Goal: Information Seeking & Learning: Check status

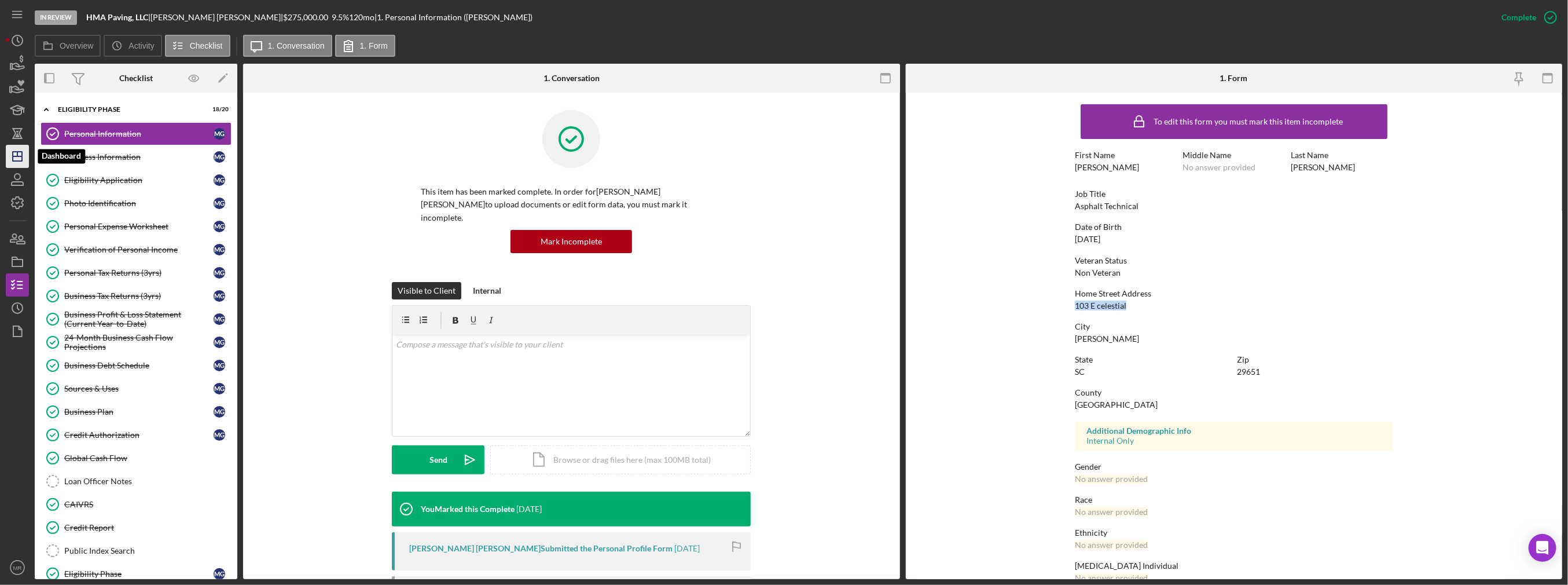
click at [11, 155] on icon "Icon/Dashboard" at bounding box center [18, 156] width 29 height 29
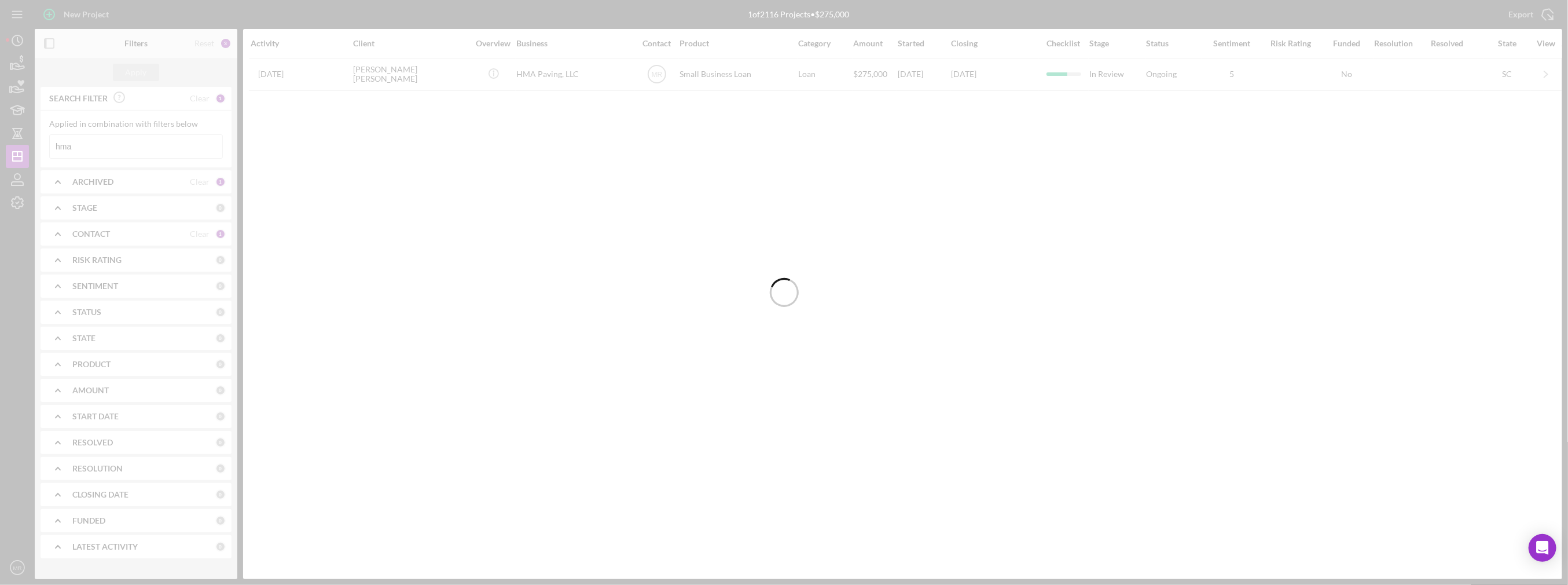
click at [114, 145] on div at bounding box center [784, 292] width 1568 height 585
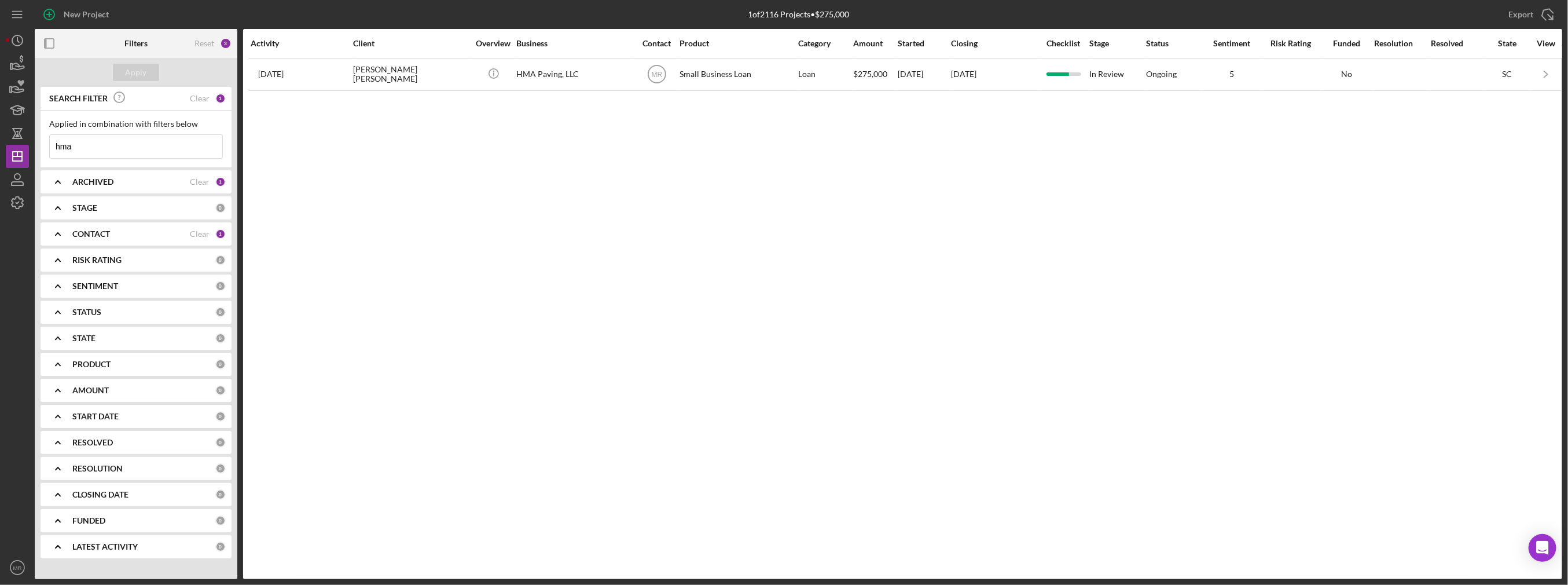
click at [115, 148] on input "hma" at bounding box center [136, 146] width 172 height 23
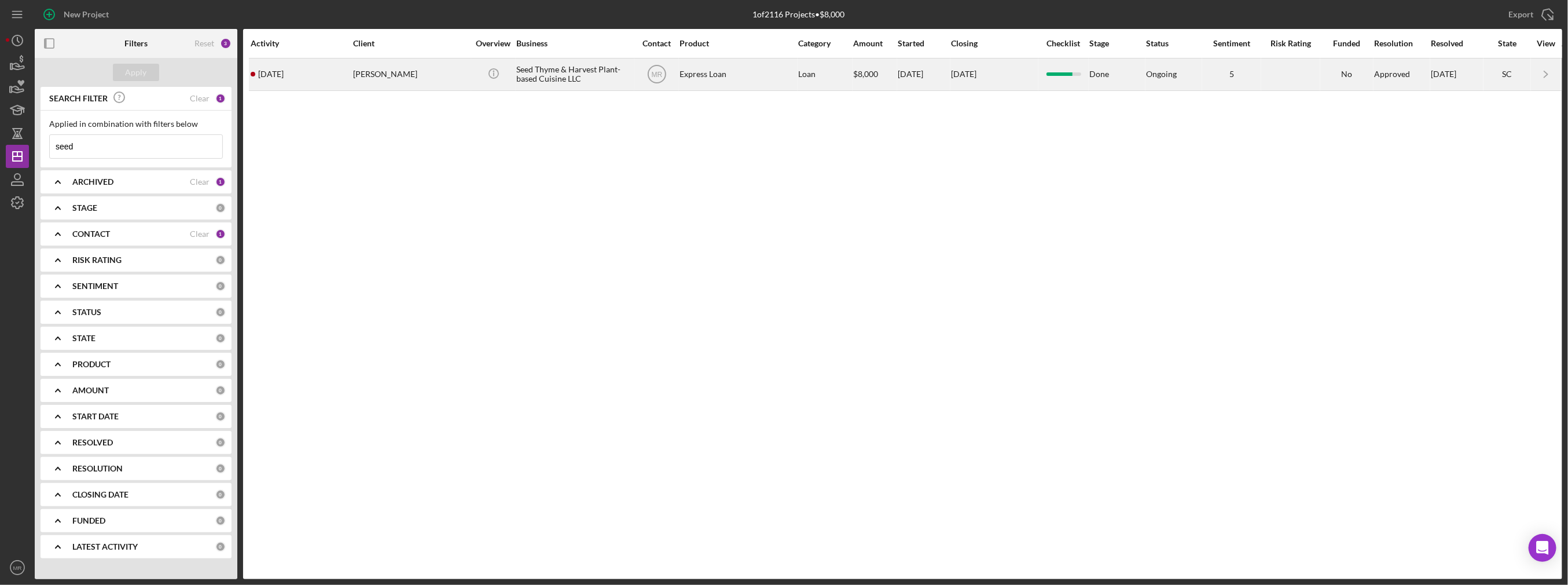
type input "seed"
click at [464, 80] on div "[PERSON_NAME]" at bounding box center [411, 74] width 116 height 31
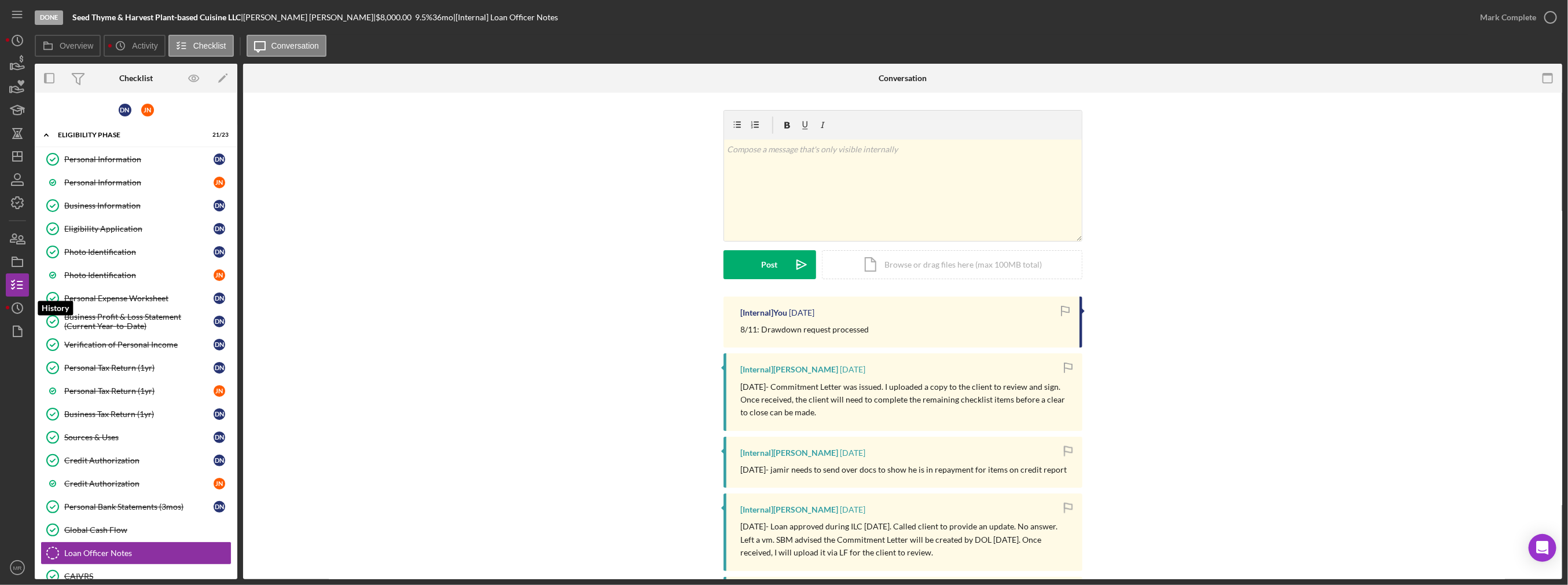
drag, startPoint x: 18, startPoint y: 303, endPoint x: 32, endPoint y: 284, distance: 23.6
click at [18, 303] on circle "button" at bounding box center [17, 307] width 11 height 11
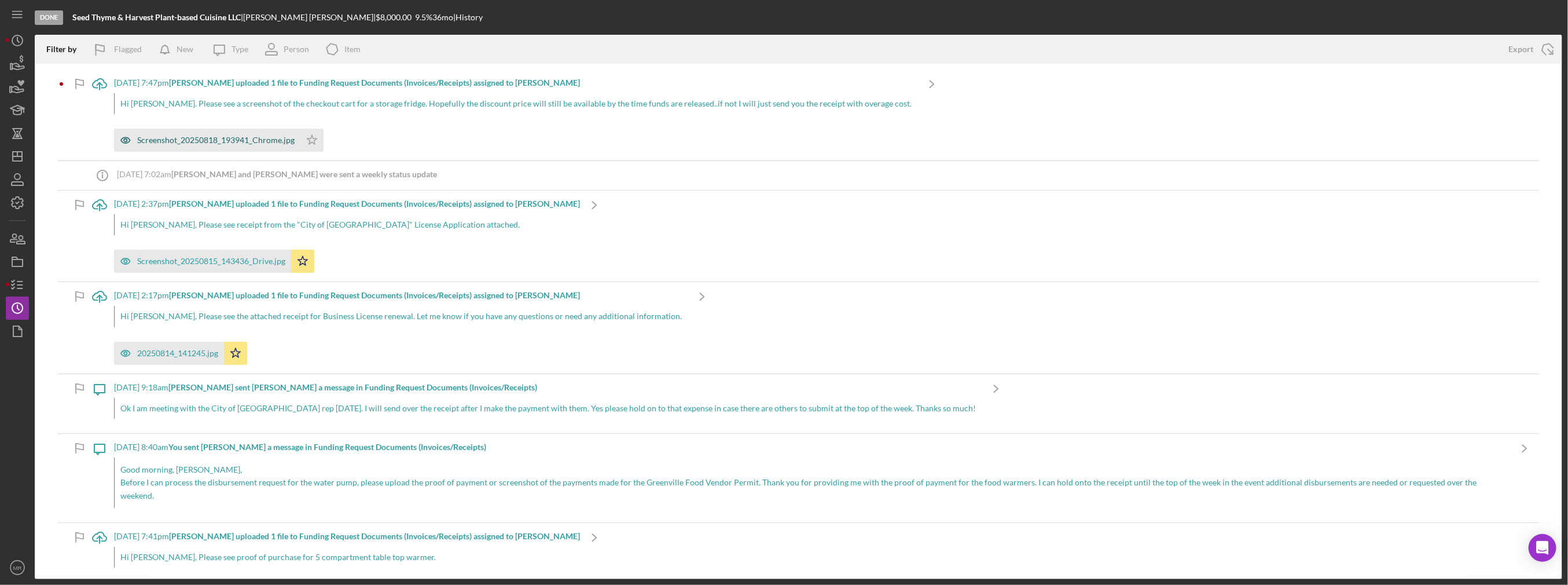
click at [184, 138] on div "Screenshot_20250818_193941_Chrome.jpg" at bounding box center [216, 139] width 158 height 9
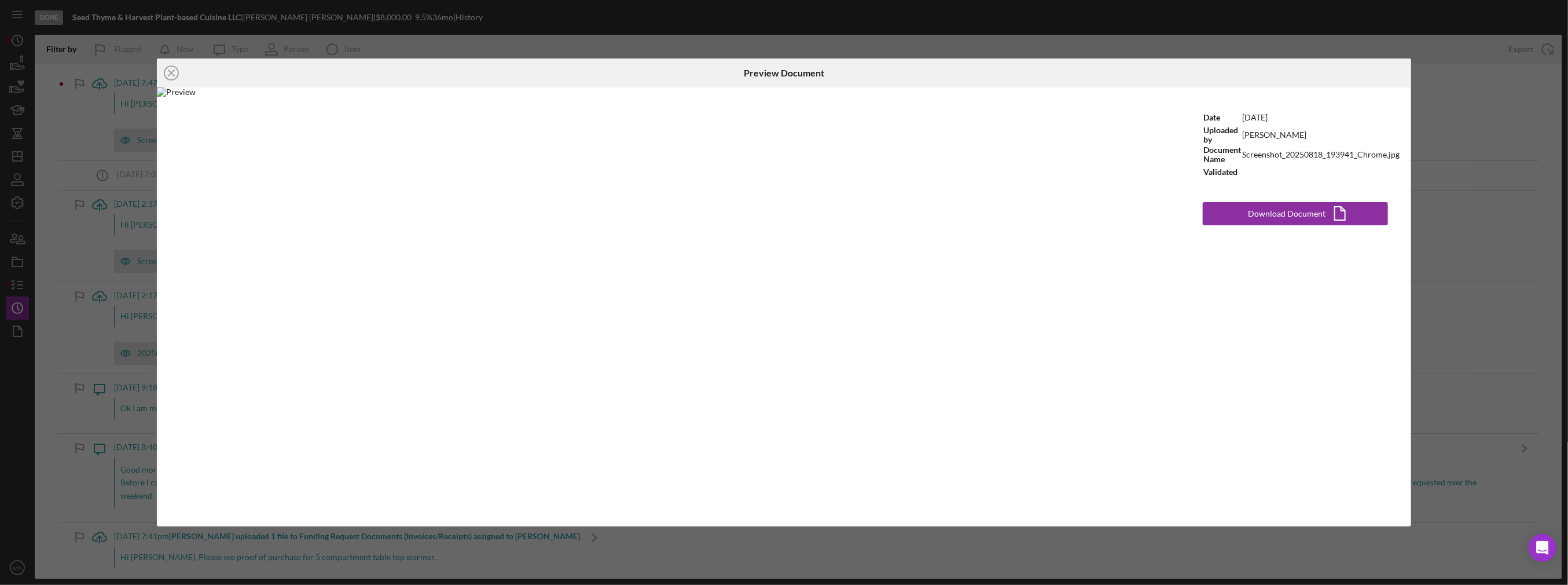
click at [683, 213] on img at bounding box center [668, 307] width 1023 height 439
click at [58, 244] on div "Icon/Close Preview Document Date [DATE] Uploaded by [PERSON_NAME] Document Name…" at bounding box center [784, 292] width 1568 height 585
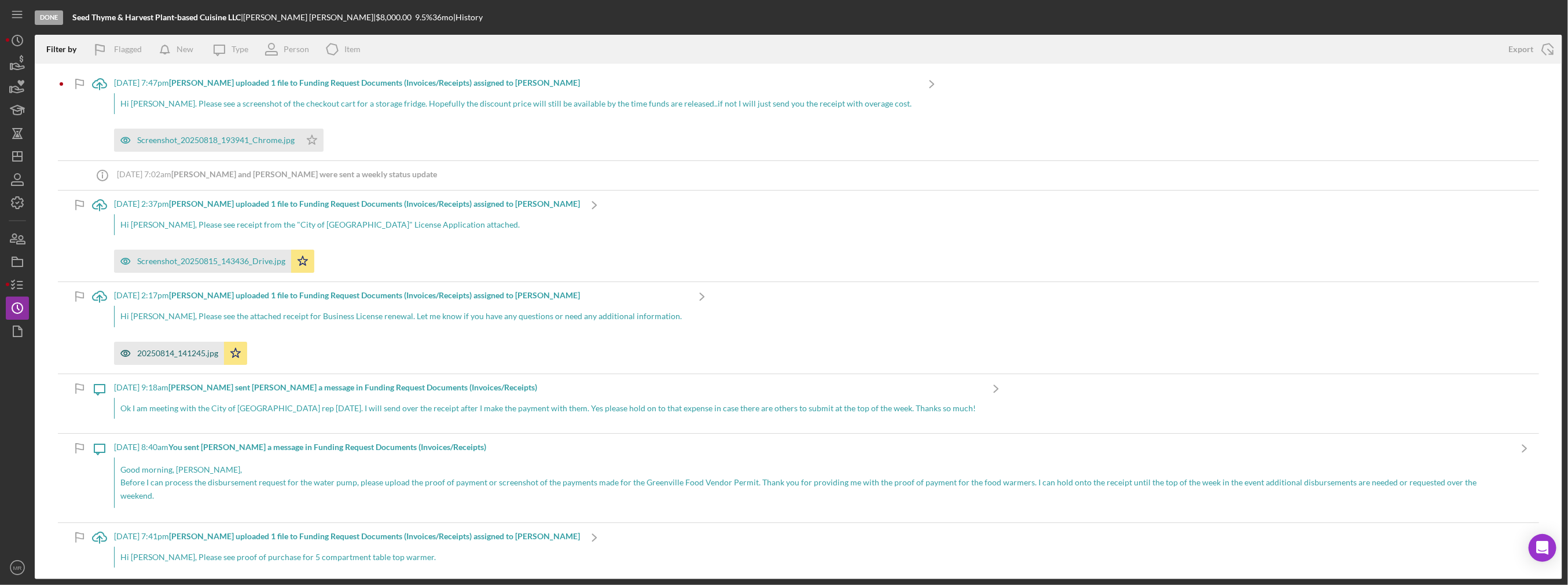
click at [195, 354] on div "20250814_141245.jpg" at bounding box center [178, 353] width 81 height 9
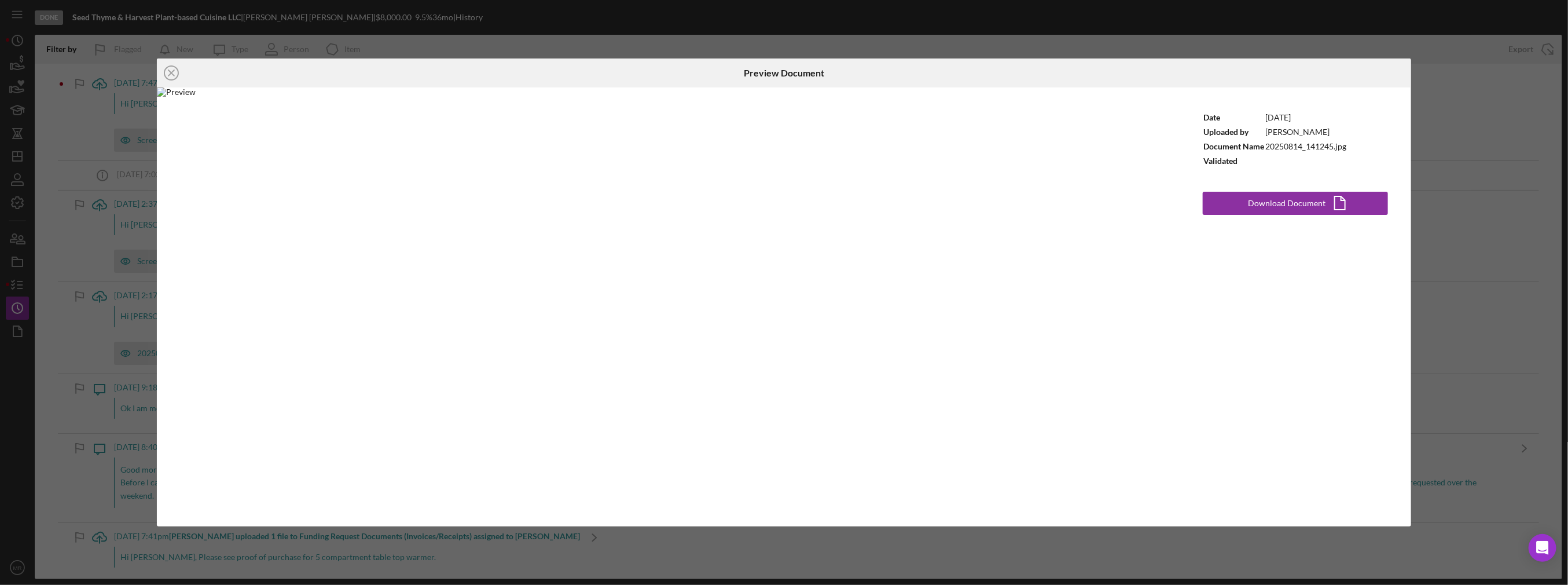
click at [67, 359] on div "Icon/Close Preview Document Date [DATE] Uploaded by [PERSON_NAME] Document Name…" at bounding box center [784, 292] width 1568 height 585
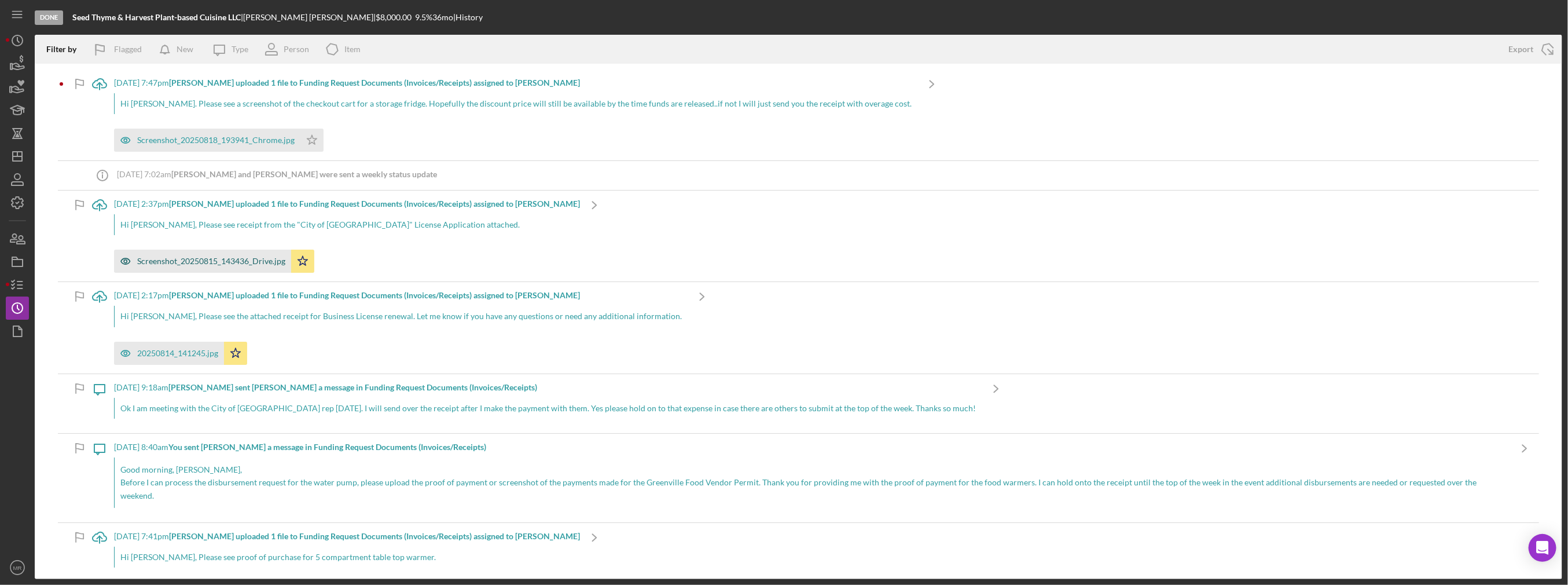
click at [191, 262] on div "Screenshot_20250815_143436_Drive.jpg" at bounding box center [211, 261] width 148 height 9
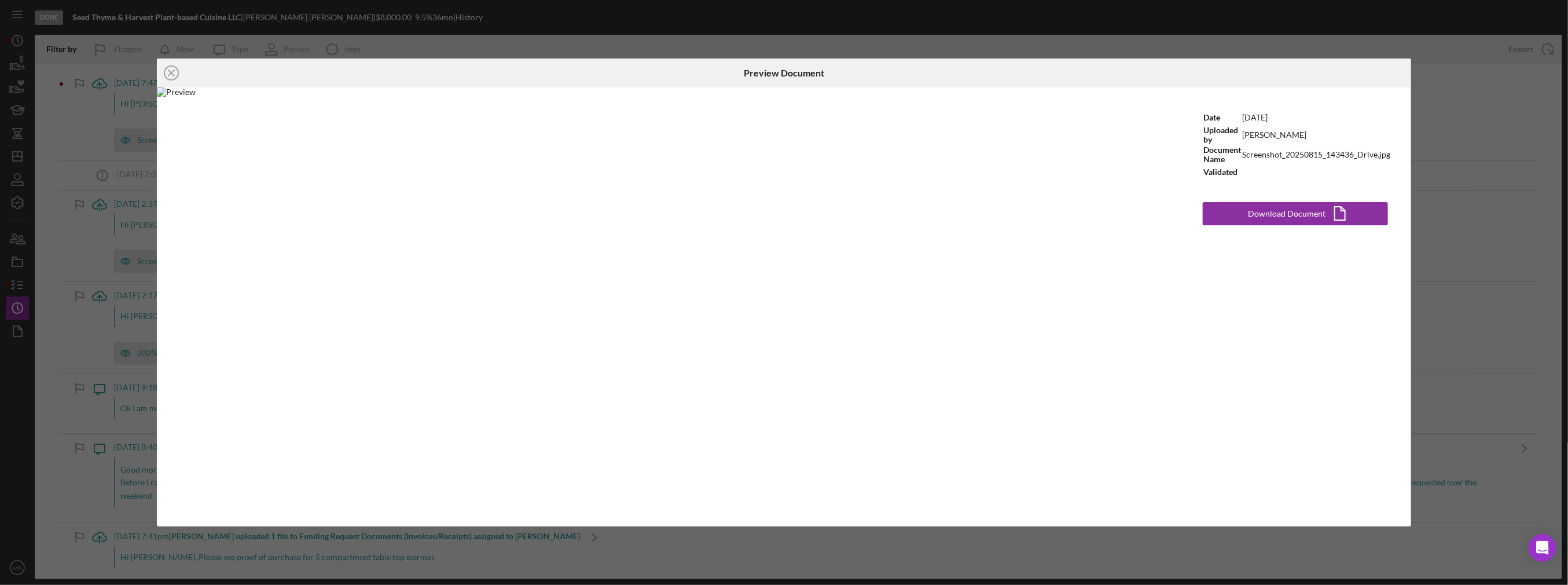
click at [44, 345] on div "Icon/Close Preview Document Date [DATE] Uploaded by [PERSON_NAME] Document Name…" at bounding box center [784, 292] width 1568 height 585
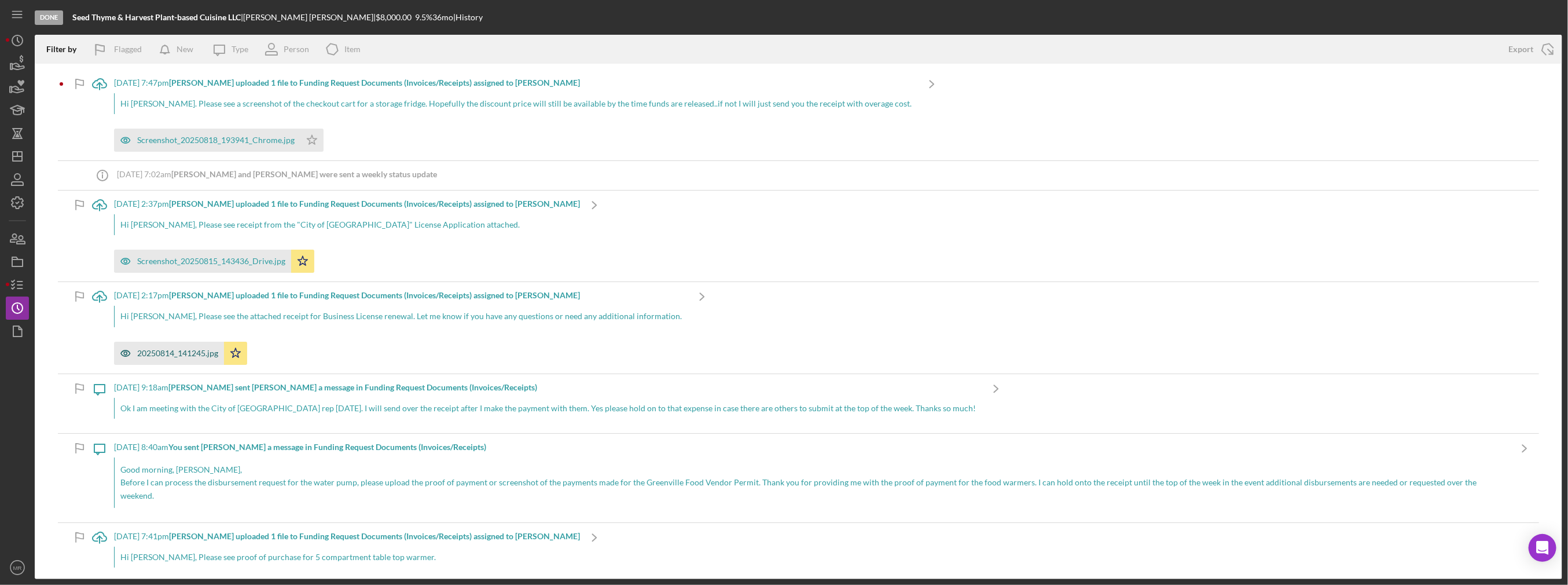
click at [201, 353] on div "20250814_141245.jpg" at bounding box center [178, 353] width 81 height 9
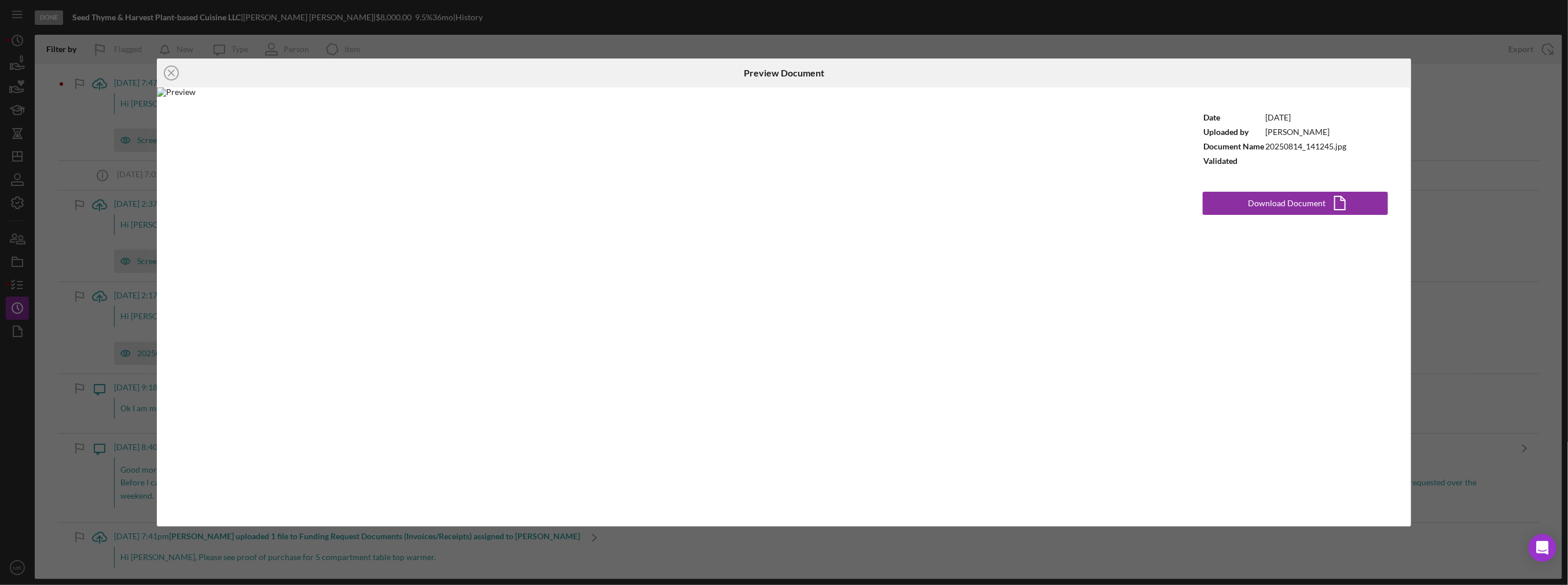
drag, startPoint x: 72, startPoint y: 433, endPoint x: 76, endPoint y: 393, distance: 40.2
click at [72, 433] on div "Icon/Close Preview Document Date [DATE] Uploaded by [PERSON_NAME] Document Name…" at bounding box center [784, 292] width 1568 height 585
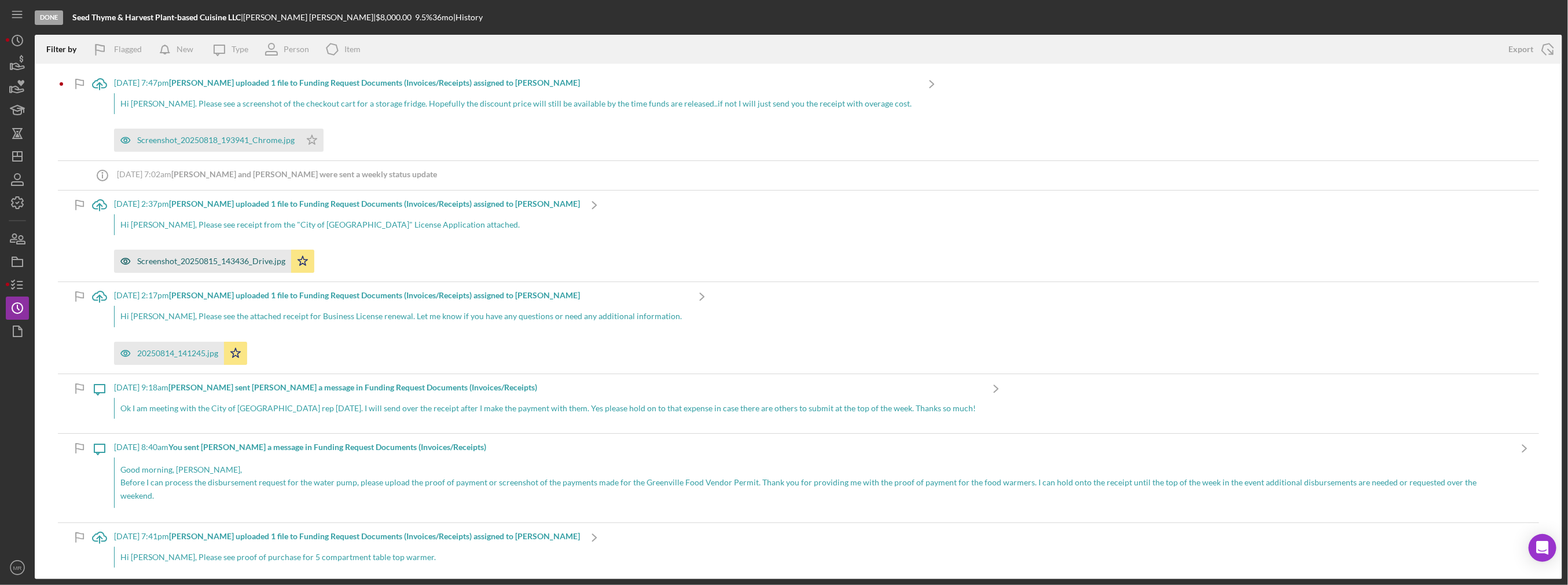
click at [167, 264] on div "Screenshot_20250815_143436_Drive.jpg" at bounding box center [211, 261] width 148 height 9
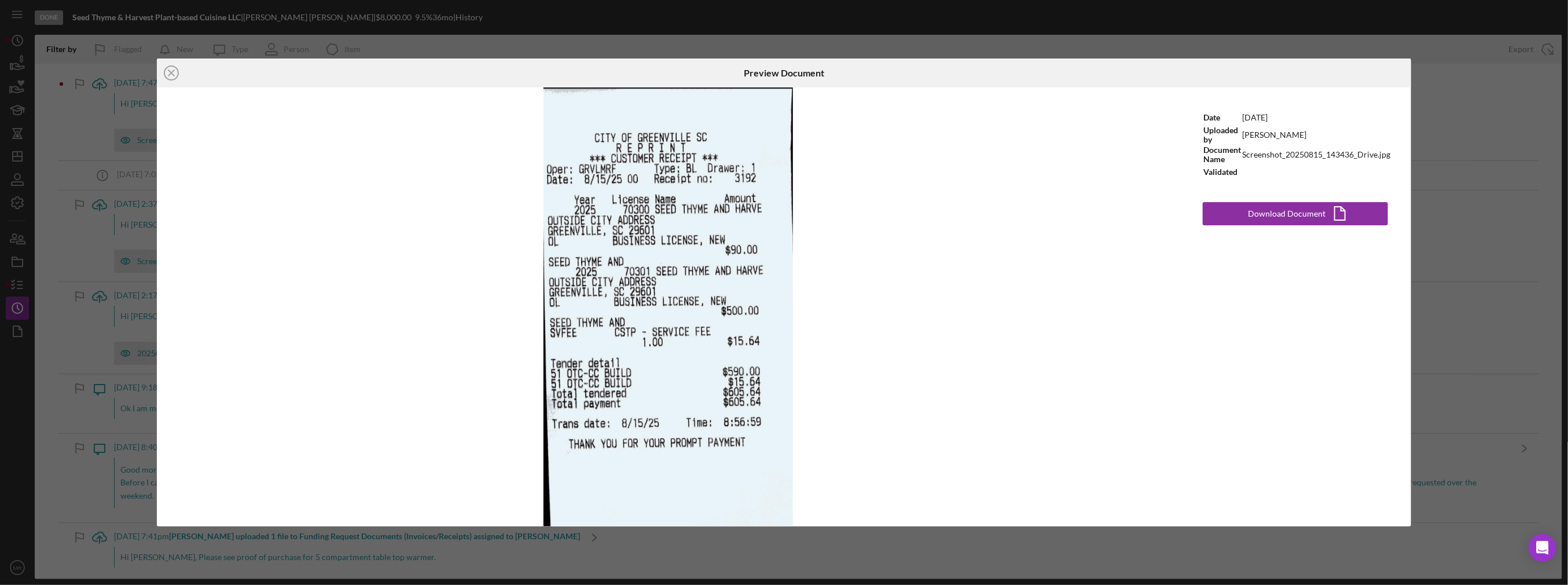
click at [66, 335] on div "Icon/Close Preview Document Date [DATE] Uploaded by [PERSON_NAME] Document Name…" at bounding box center [784, 292] width 1568 height 585
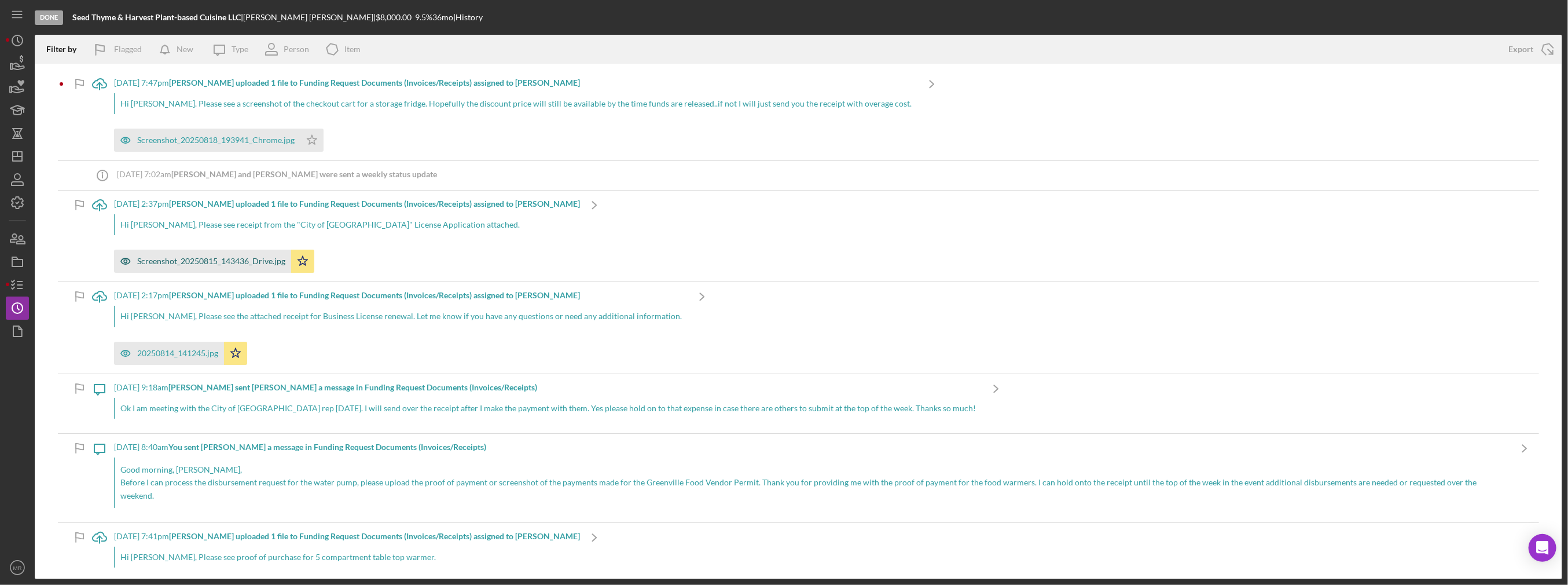
click at [192, 263] on div "Screenshot_20250815_143436_Drive.jpg" at bounding box center [211, 261] width 148 height 9
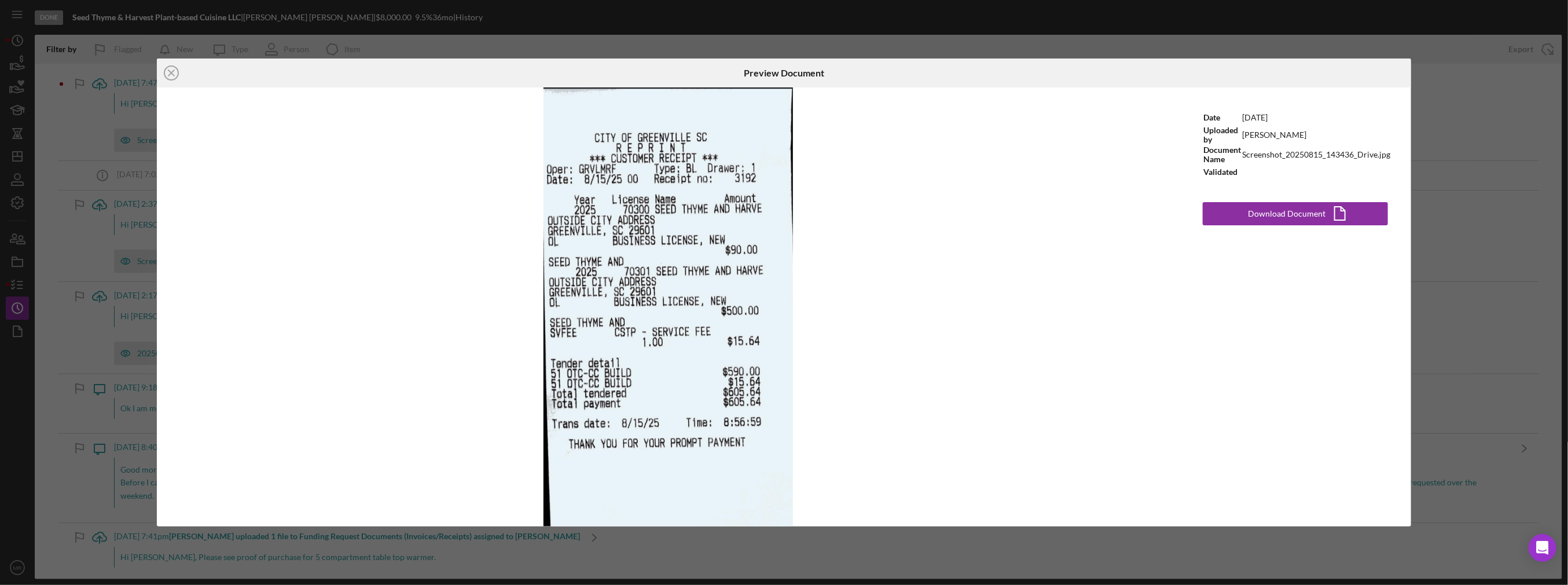
click at [64, 355] on div "Icon/Close Preview Document Date [DATE] Uploaded by [PERSON_NAME] Document Name…" at bounding box center [784, 292] width 1568 height 585
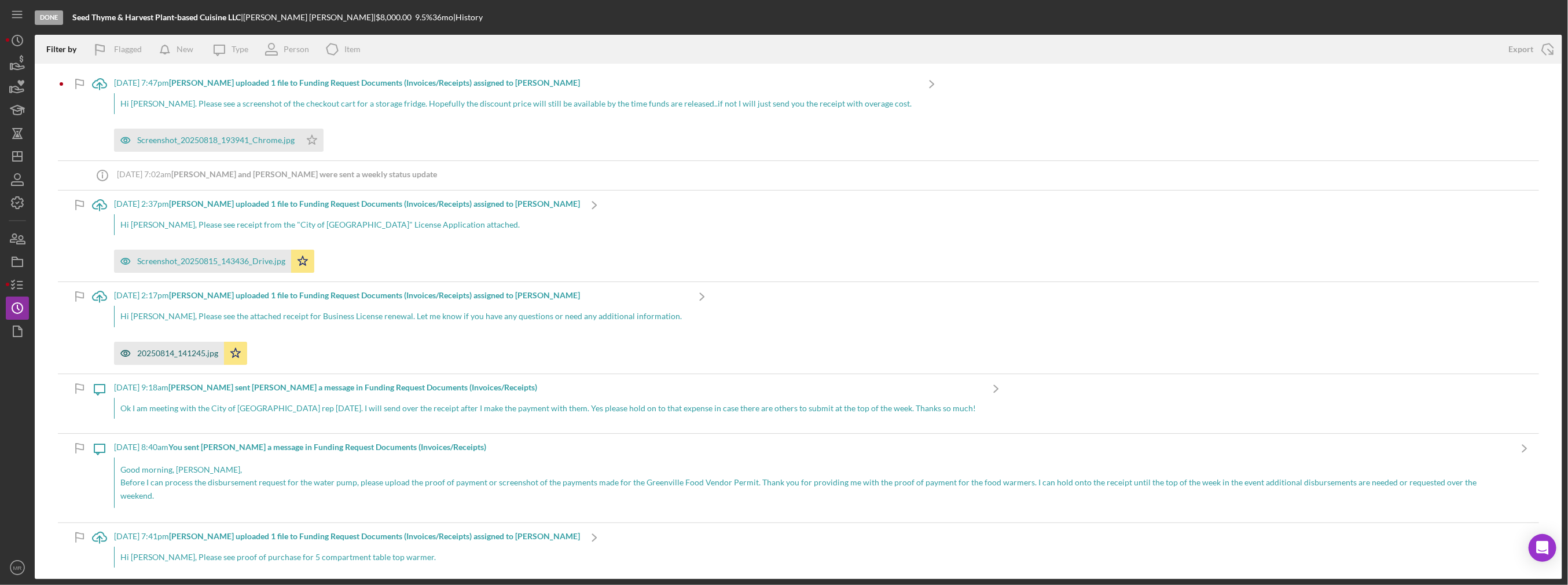
click at [150, 350] on div "20250814_141245.jpg" at bounding box center [178, 353] width 81 height 9
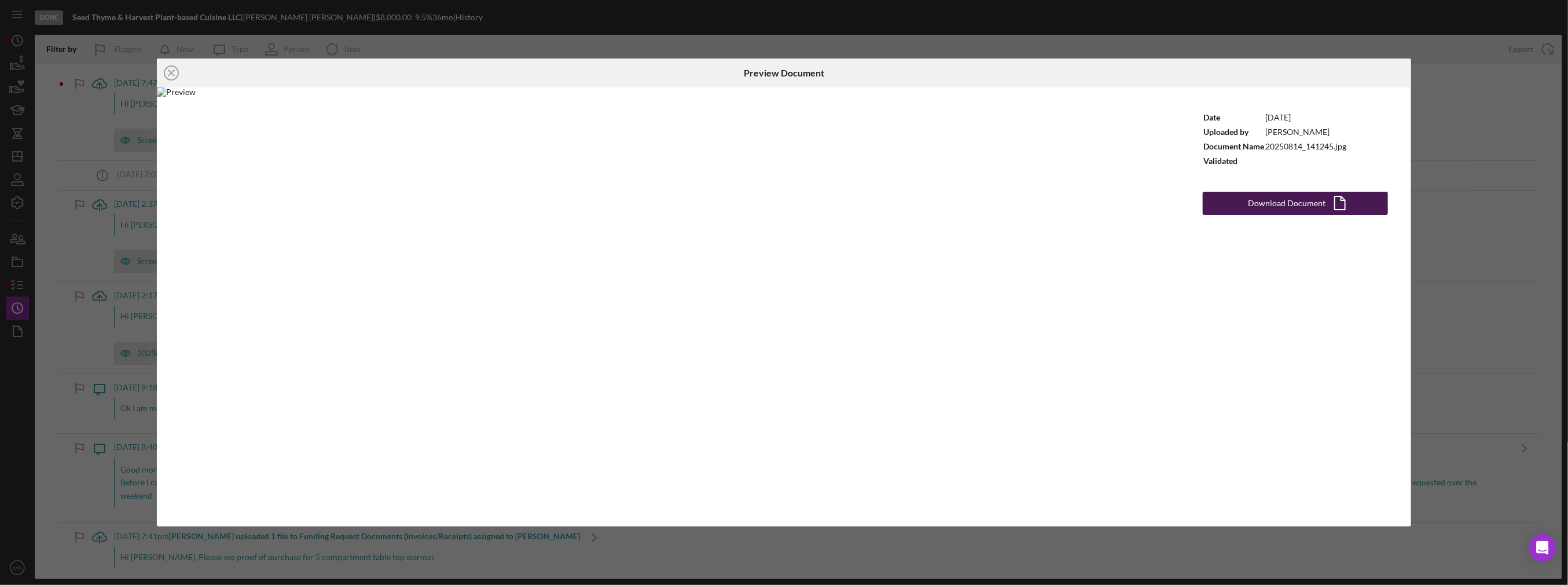
click at [1299, 204] on div "Download Document" at bounding box center [1287, 203] width 78 height 23
click at [1461, 179] on div "Icon/Close Preview Document Date [DATE] Uploaded by [PERSON_NAME] Document Name…" at bounding box center [784, 292] width 1568 height 585
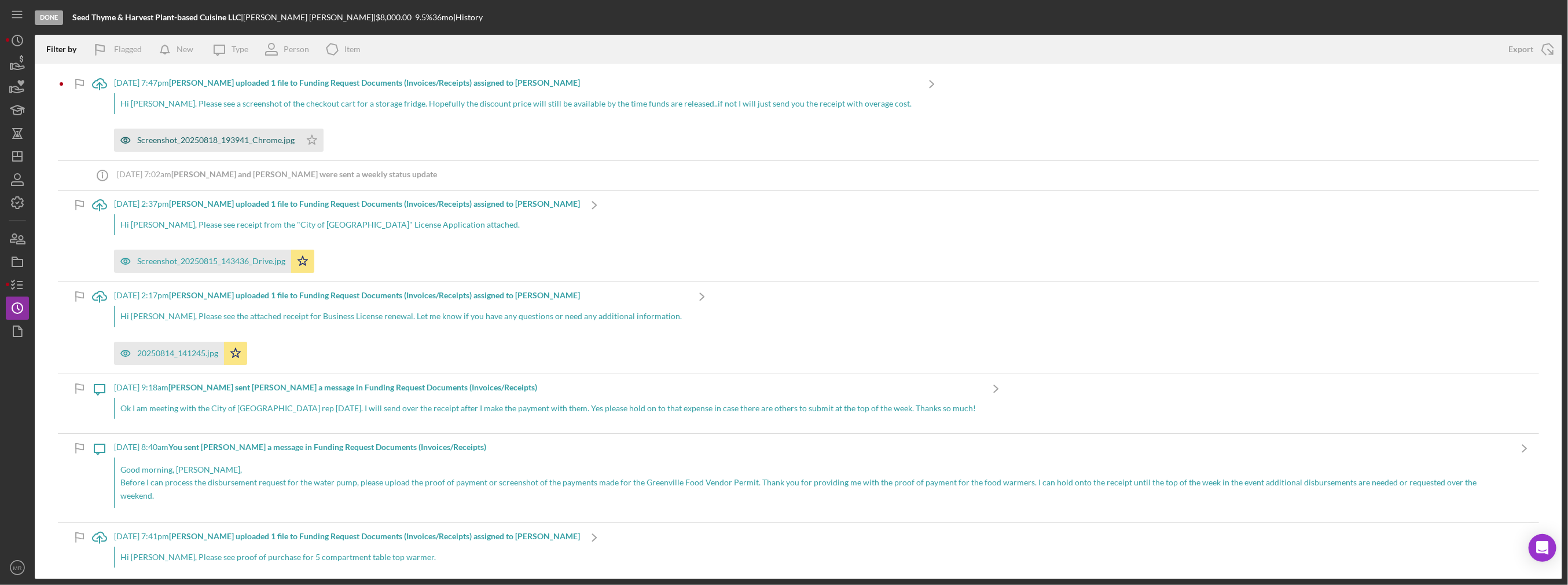
click at [218, 150] on div "Screenshot_20250818_193941_Chrome.jpg" at bounding box center [207, 140] width 186 height 23
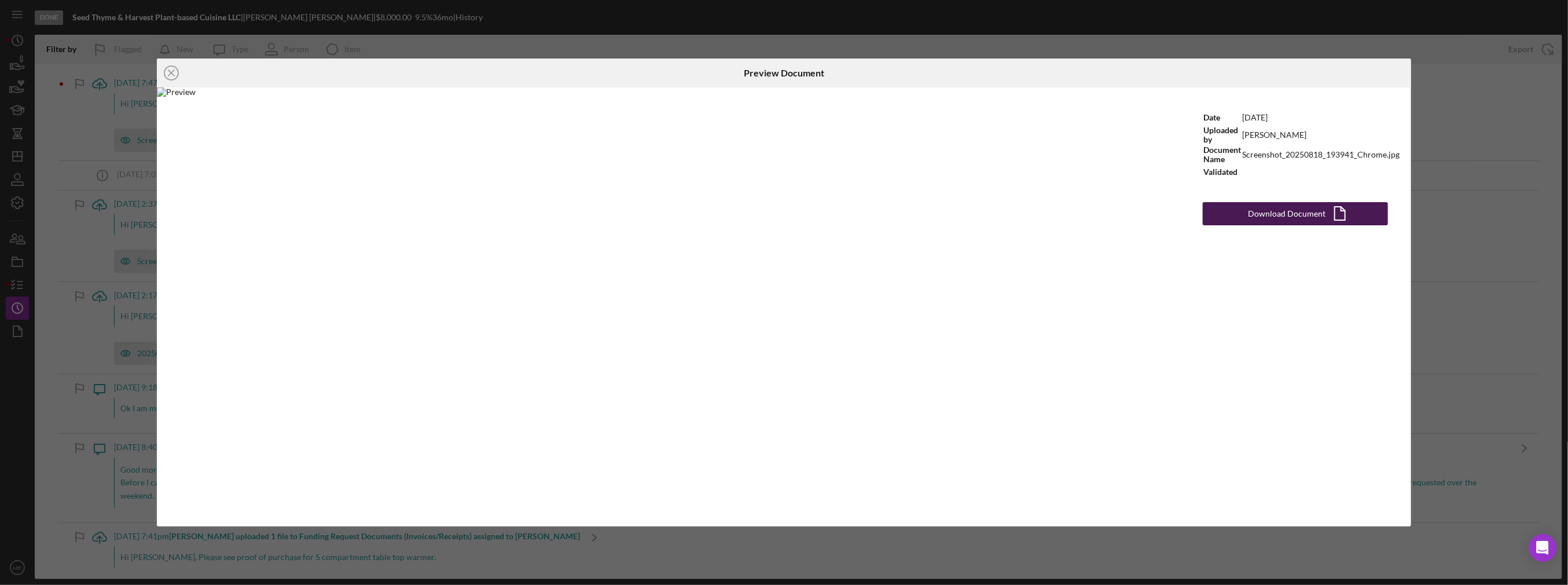
click at [1249, 213] on button "Download Document Icon/Document" at bounding box center [1295, 214] width 185 height 23
click at [1468, 226] on div "Icon/Close Preview Document Date [DATE] Uploaded by [PERSON_NAME] Document Name…" at bounding box center [784, 292] width 1568 height 585
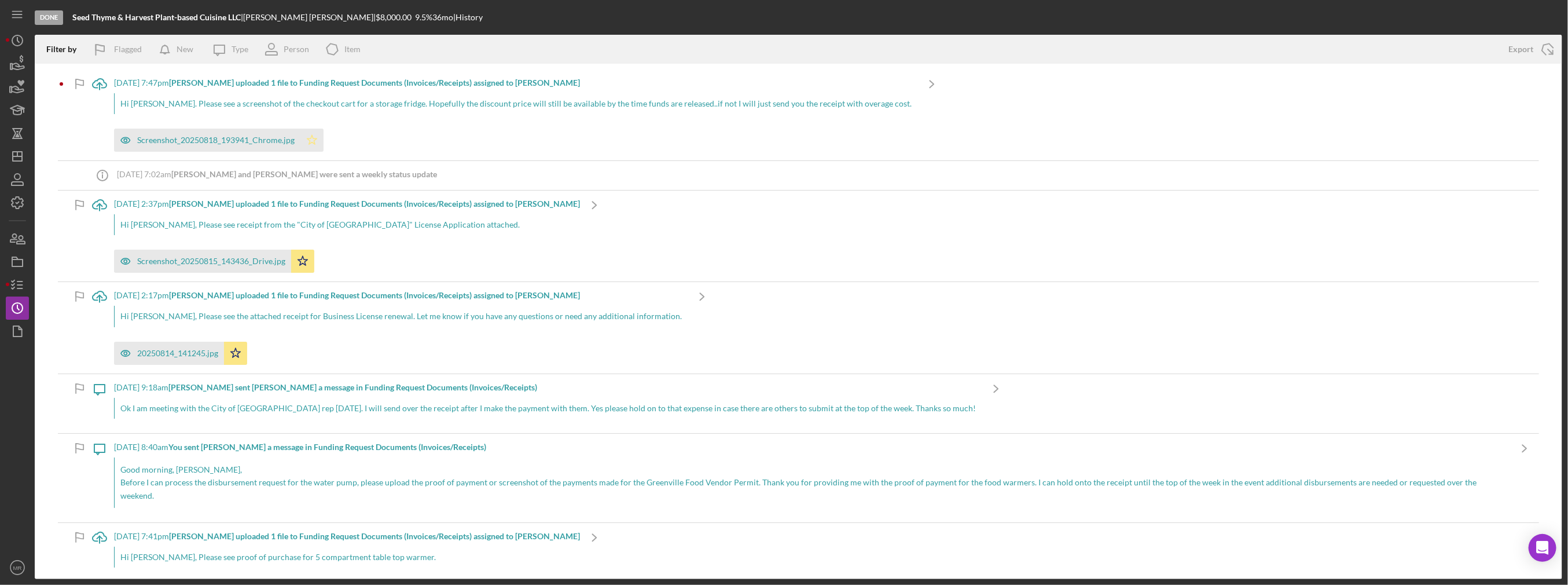
click at [318, 138] on icon "Icon/Star" at bounding box center [311, 140] width 23 height 23
click at [19, 158] on icon "Icon/Dashboard" at bounding box center [18, 156] width 29 height 29
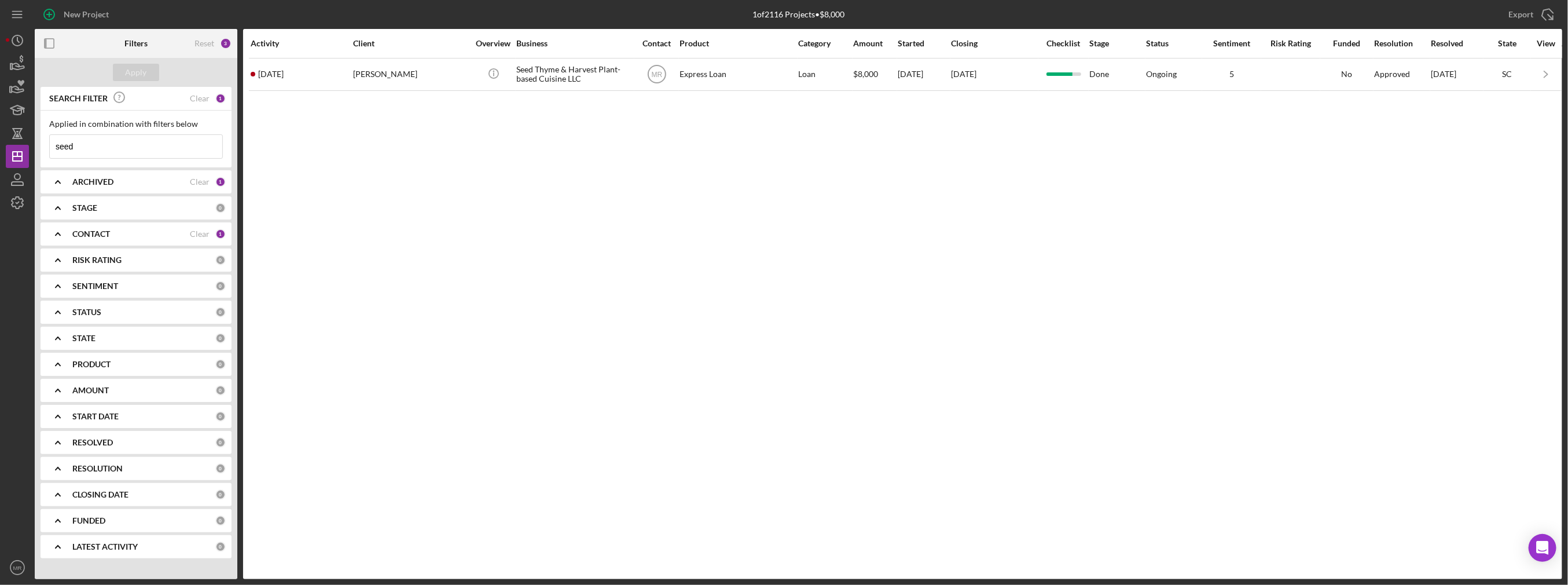
click at [127, 149] on input "seed" at bounding box center [136, 146] width 172 height 23
type input "blue"
click at [116, 146] on input "blue" at bounding box center [136, 146] width 172 height 23
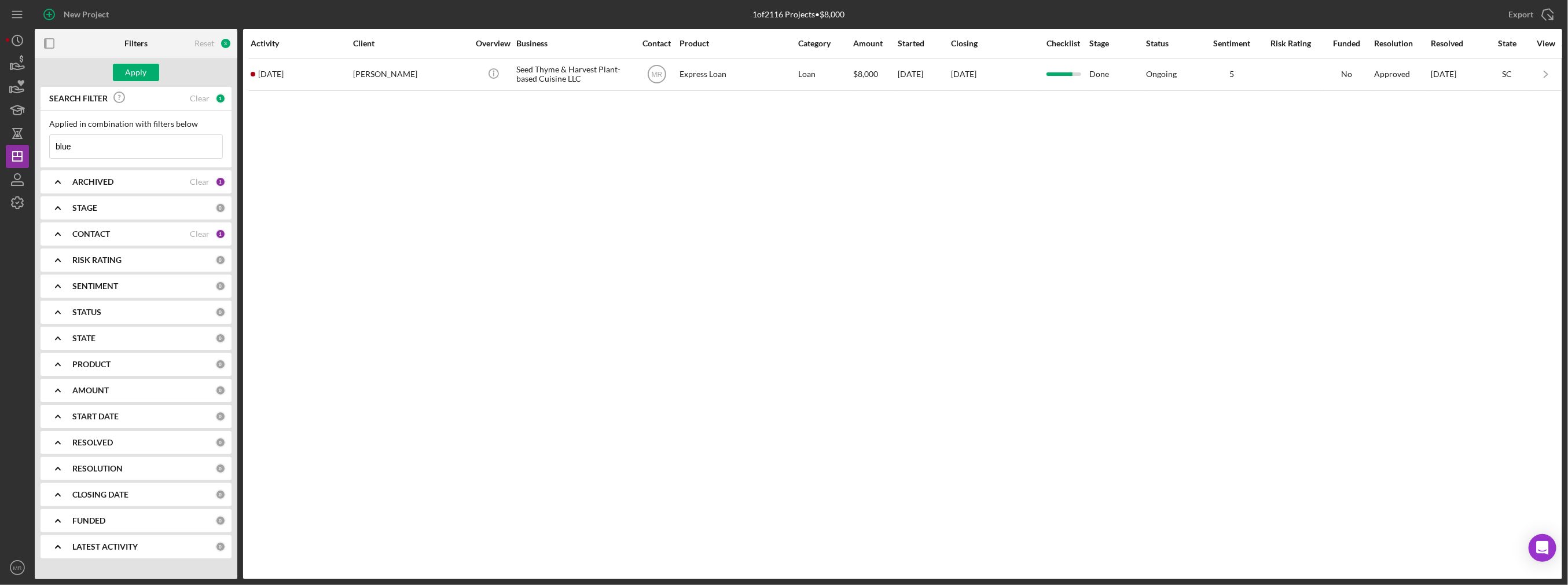
click at [116, 146] on input "blue" at bounding box center [136, 146] width 172 height 23
click at [99, 233] on b "CONTACT" at bounding box center [91, 233] width 38 height 9
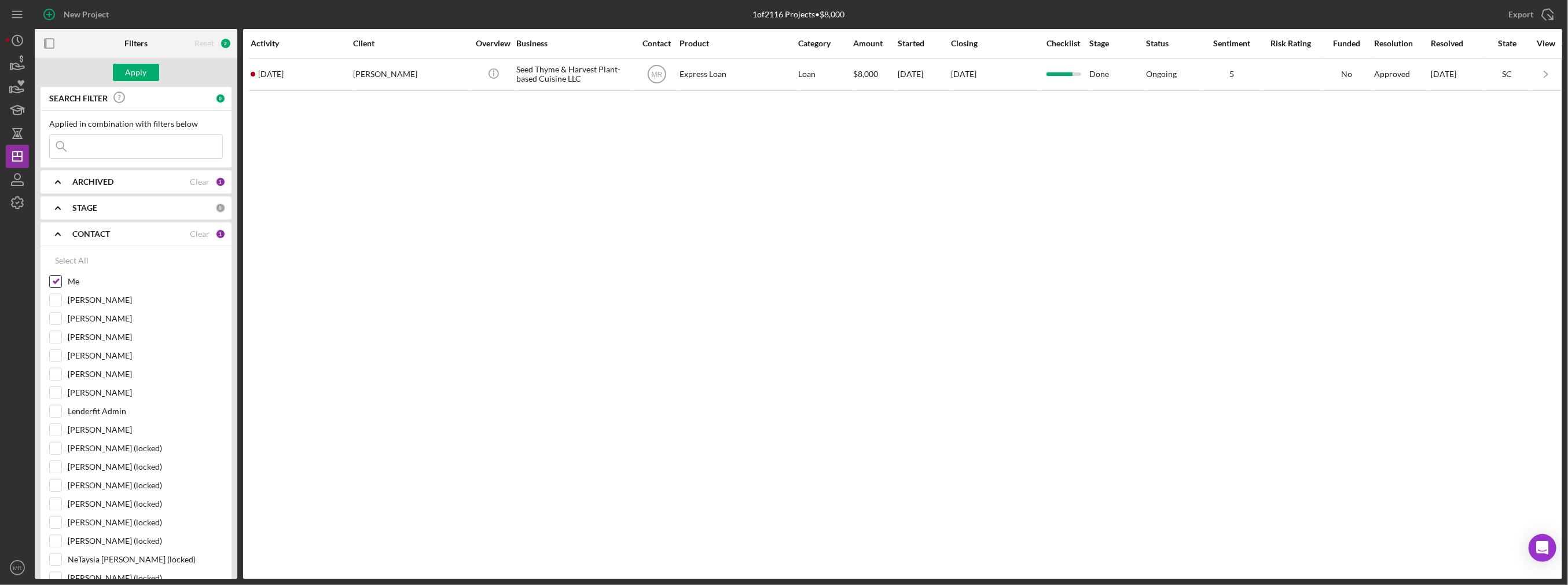
click at [72, 285] on label "Me" at bounding box center [146, 282] width 155 height 11
click at [61, 285] on input "Me" at bounding box center [56, 282] width 11 height 11
checkbox input "false"
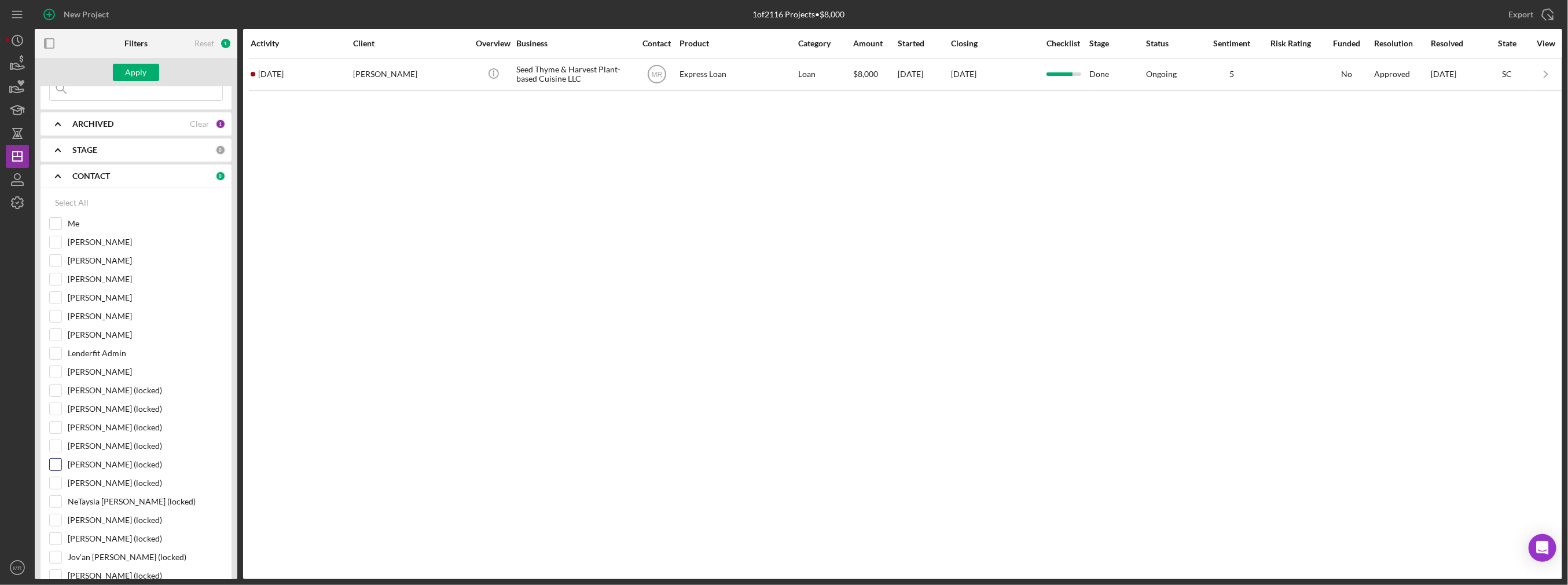
click at [91, 464] on label "[PERSON_NAME] (locked)" at bounding box center [146, 464] width 155 height 11
click at [61, 464] on input "[PERSON_NAME] (locked)" at bounding box center [56, 464] width 11 height 11
checkbox input "true"
click at [141, 72] on div "Apply" at bounding box center [136, 72] width 21 height 17
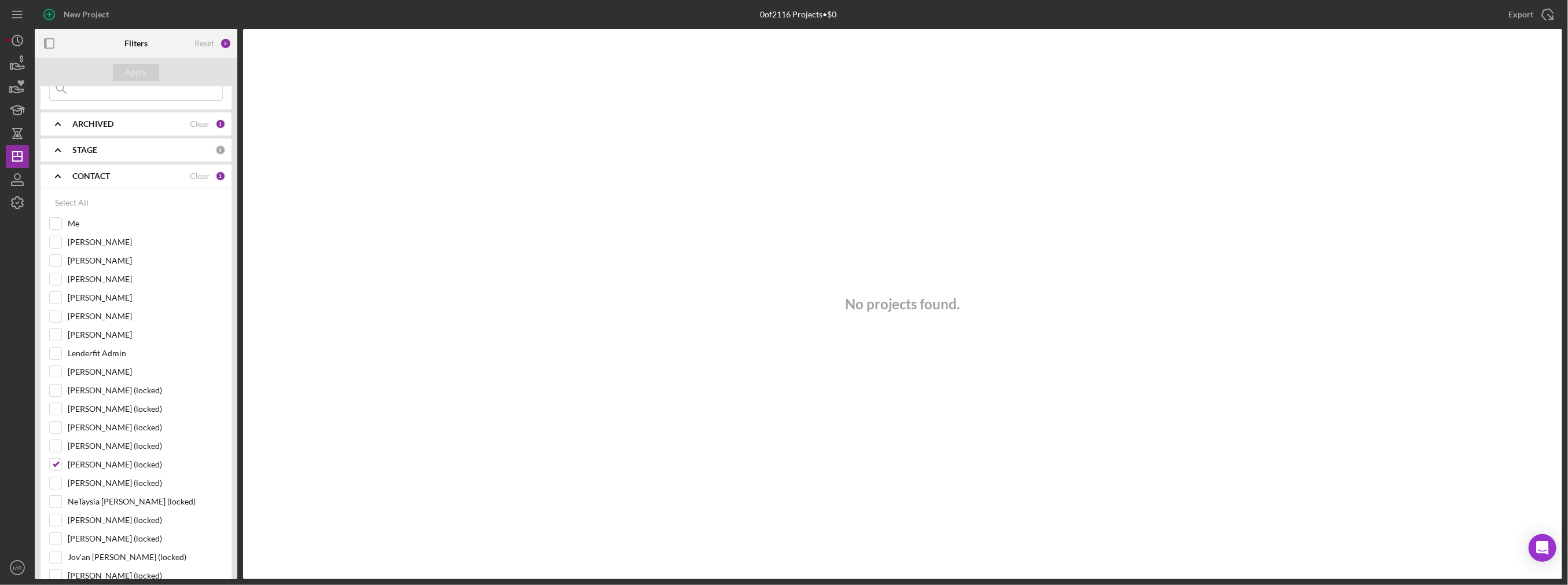
scroll to position [0, 0]
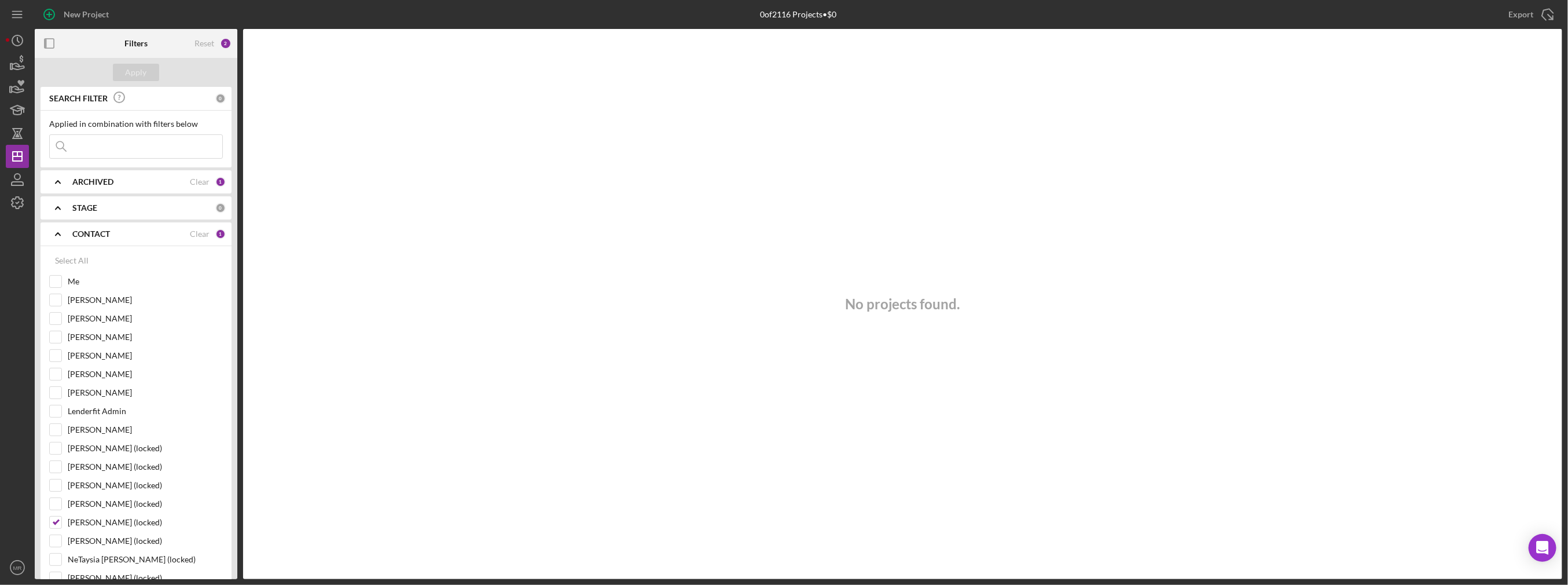
click at [87, 233] on b "CONTACT" at bounding box center [91, 233] width 38 height 9
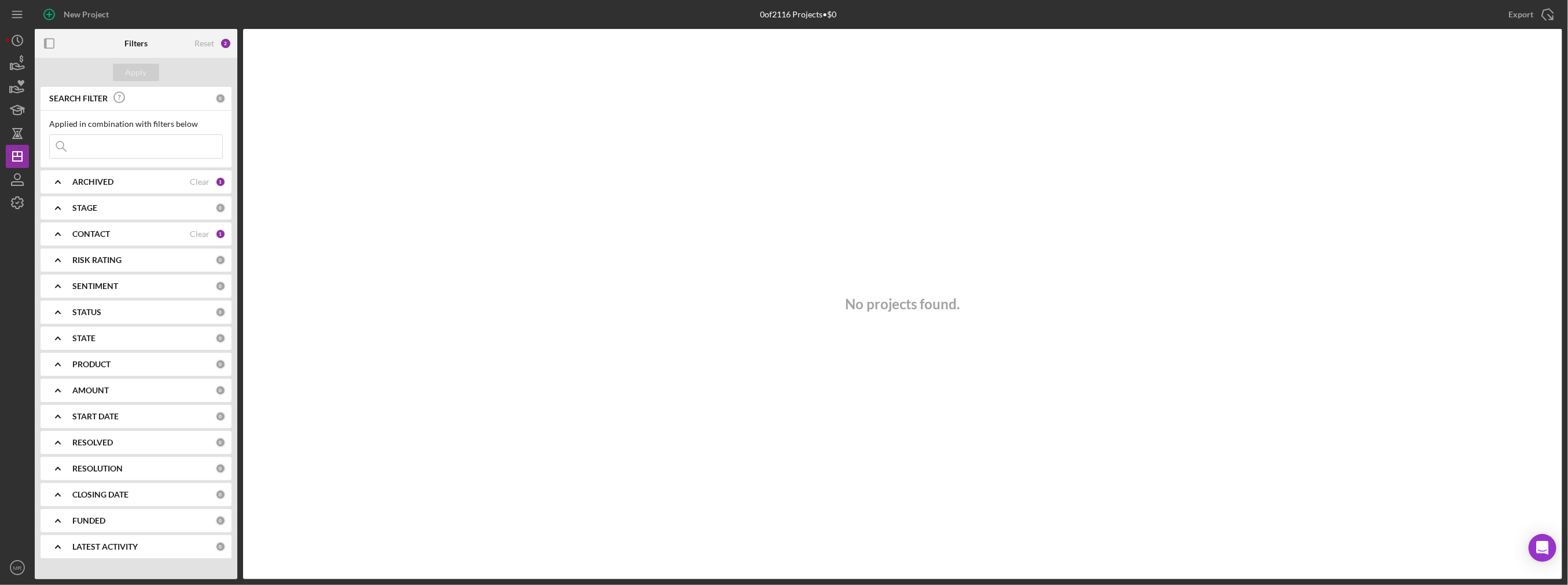
click at [94, 207] on b "STAGE" at bounding box center [84, 207] width 25 height 9
click at [103, 177] on b "ARCHIVED" at bounding box center [92, 181] width 41 height 9
click at [83, 244] on label "Archived" at bounding box center [146, 248] width 155 height 11
click at [61, 244] on input "Archived" at bounding box center [56, 248] width 11 height 11
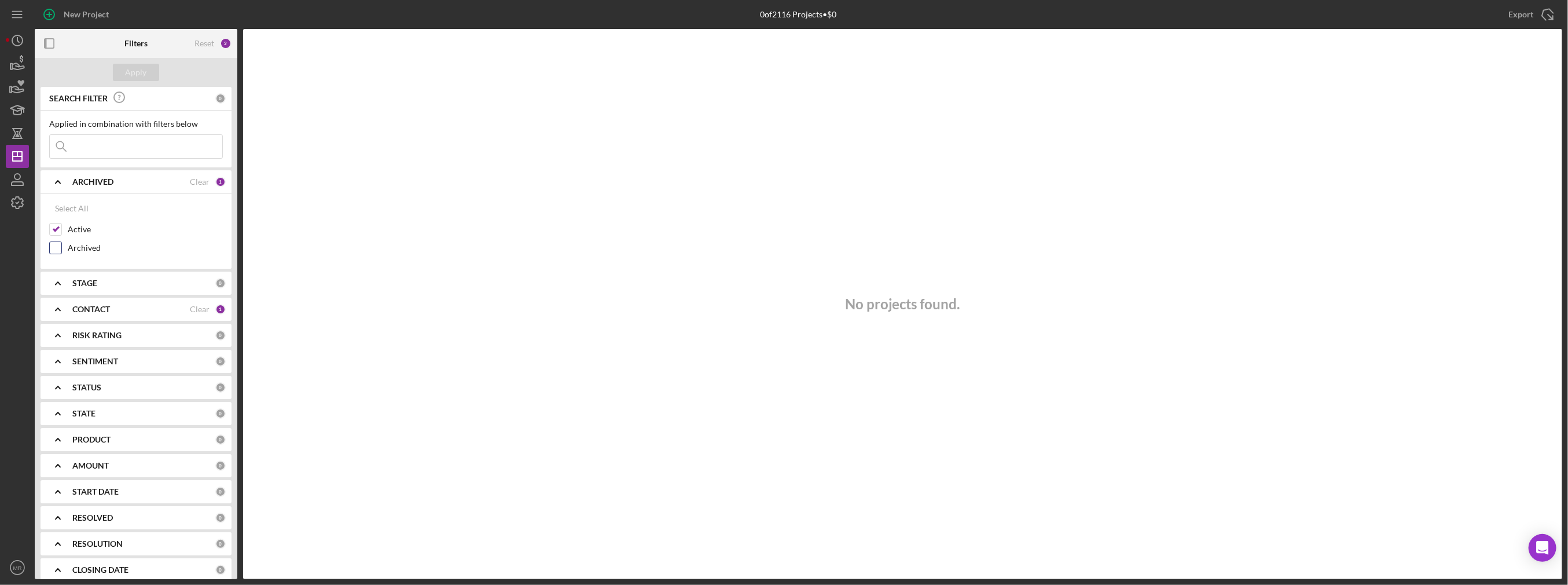
checkbox input "true"
click at [77, 231] on label "Active" at bounding box center [146, 229] width 155 height 11
click at [61, 231] on input "Active" at bounding box center [56, 229] width 11 height 11
checkbox input "false"
click at [129, 61] on div "Apply" at bounding box center [136, 73] width 203 height 29
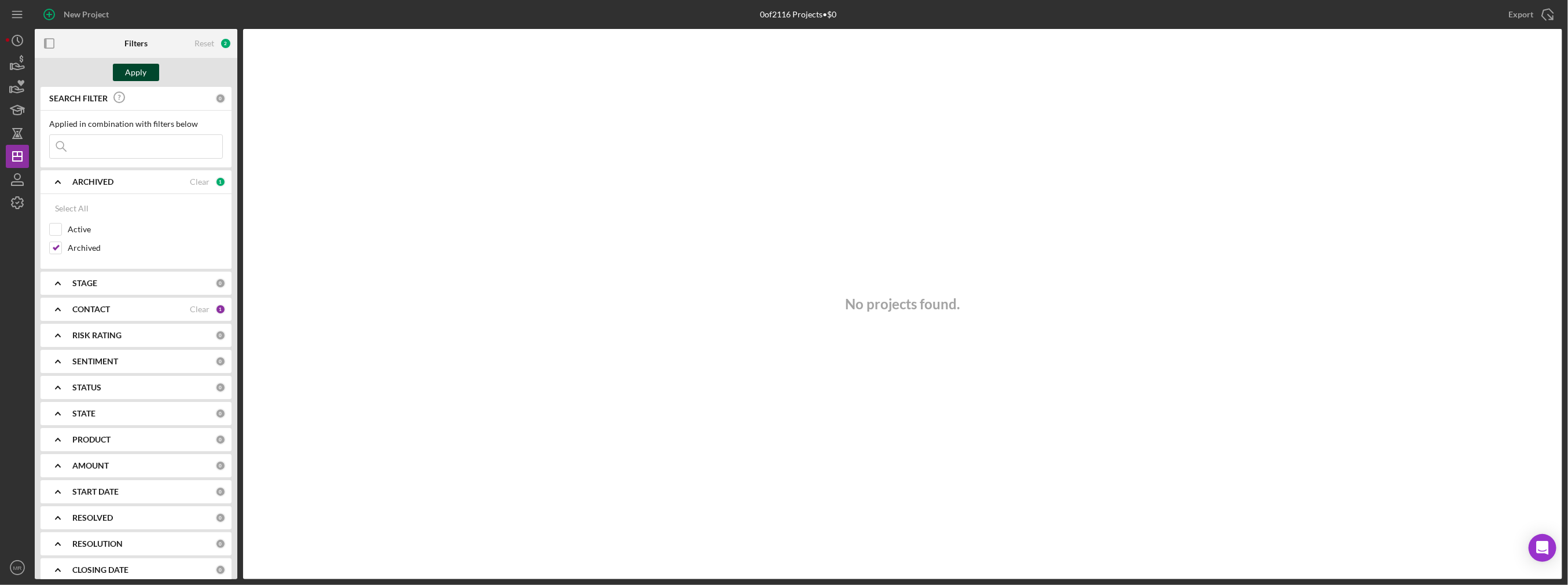
click at [131, 74] on div "Apply" at bounding box center [136, 72] width 21 height 17
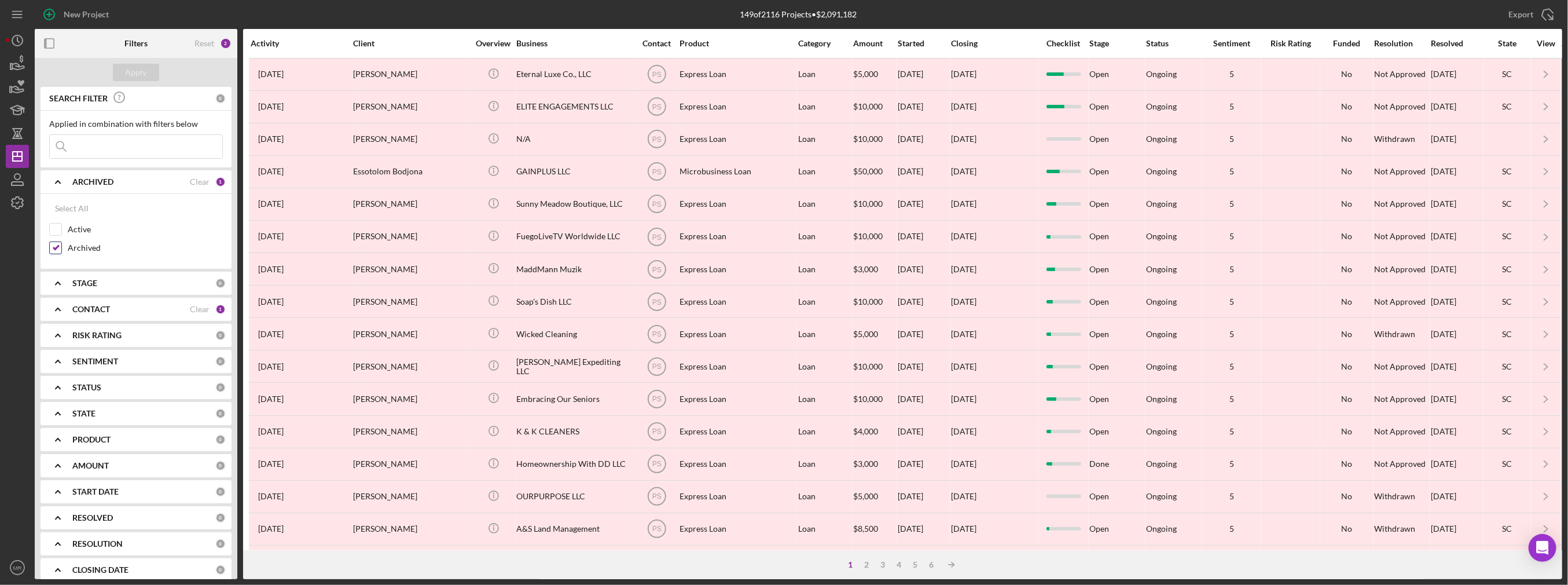
click at [74, 244] on label "Archived" at bounding box center [146, 248] width 155 height 11
click at [61, 244] on input "Archived" at bounding box center [56, 248] width 11 height 11
checkbox input "false"
click at [109, 384] on div "STATUS" at bounding box center [143, 387] width 143 height 9
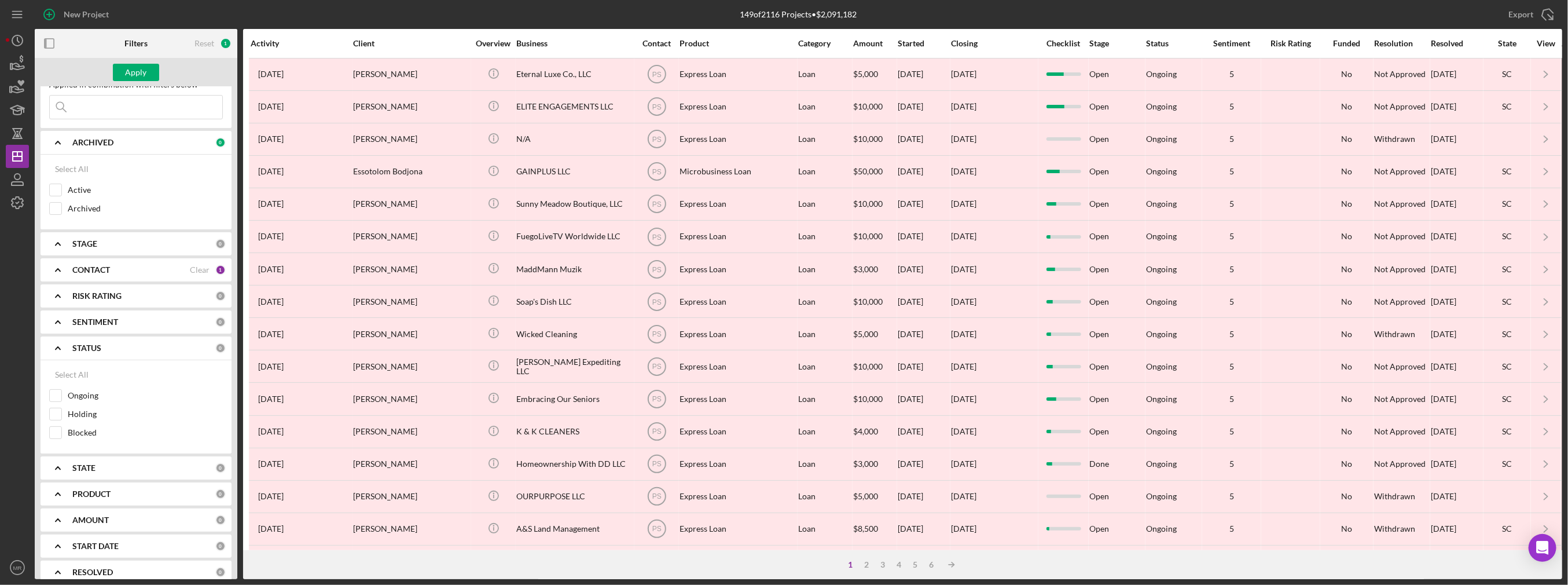
scroll to position [116, 0]
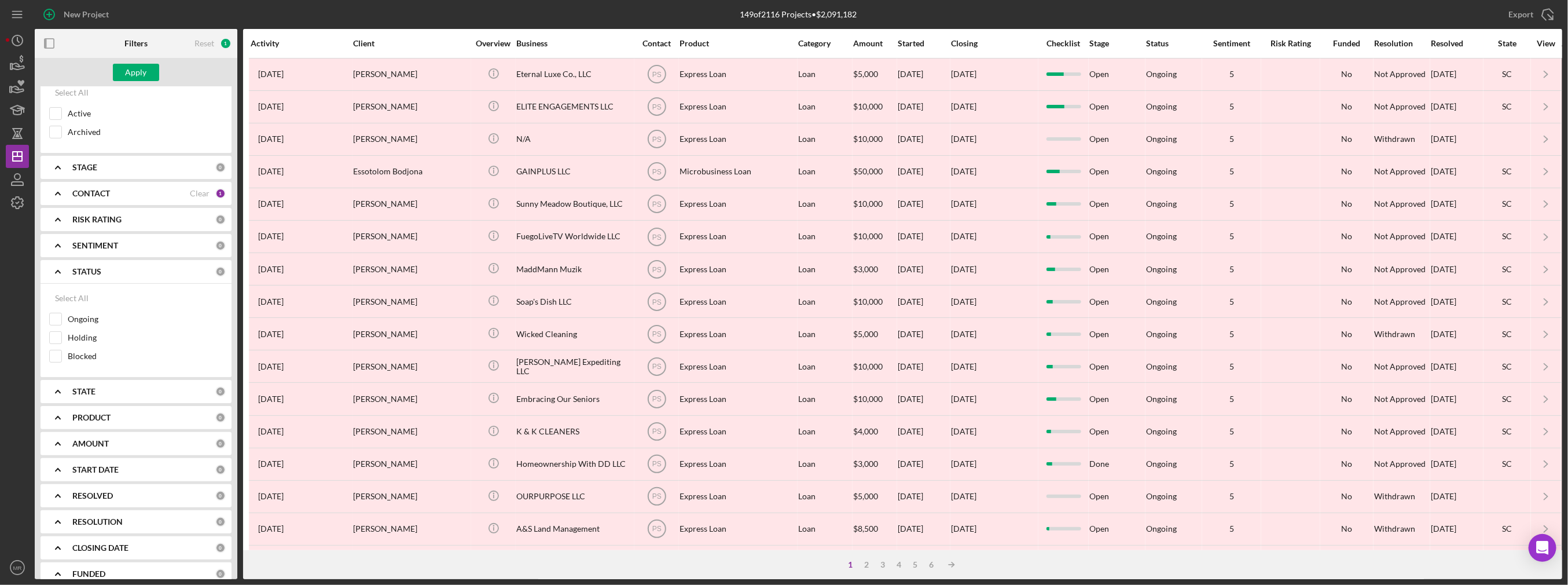
click at [108, 413] on b "PRODUCT" at bounding box center [91, 417] width 38 height 9
click at [111, 392] on div "STATE" at bounding box center [143, 391] width 143 height 9
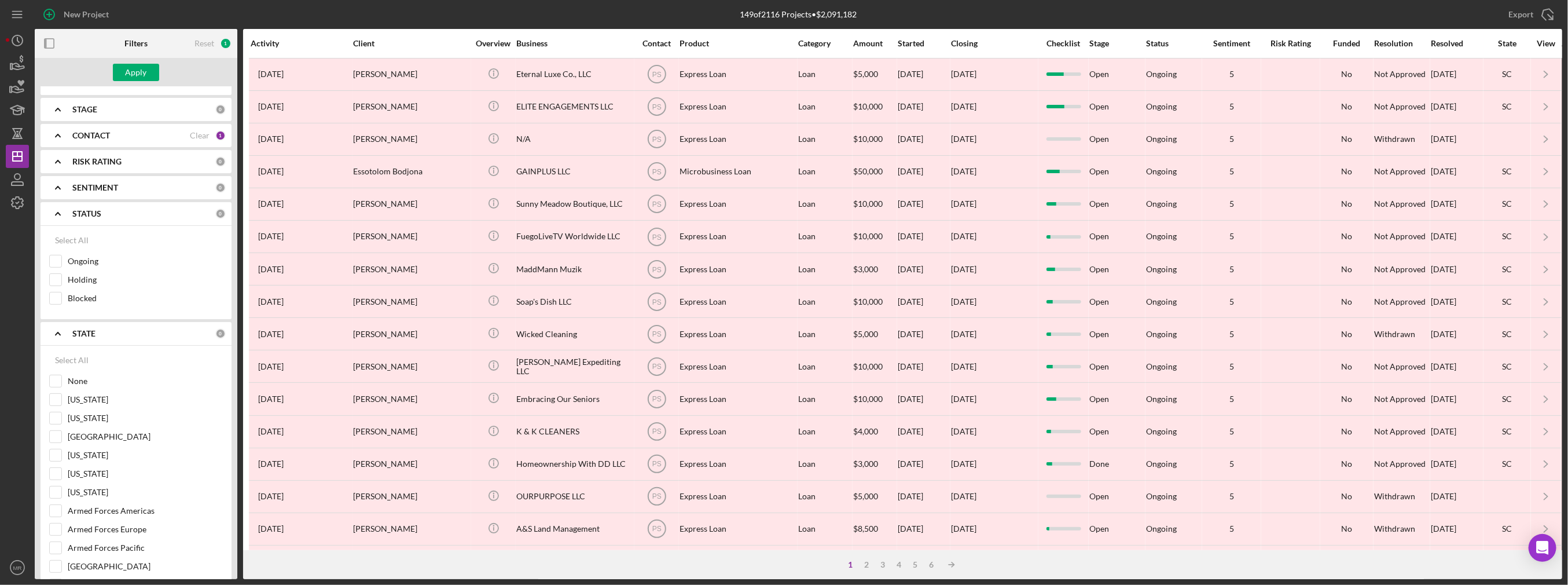
click at [95, 324] on div "STATE 0" at bounding box center [149, 333] width 154 height 23
click at [102, 366] on div "PRODUCT 0" at bounding box center [149, 359] width 154 height 23
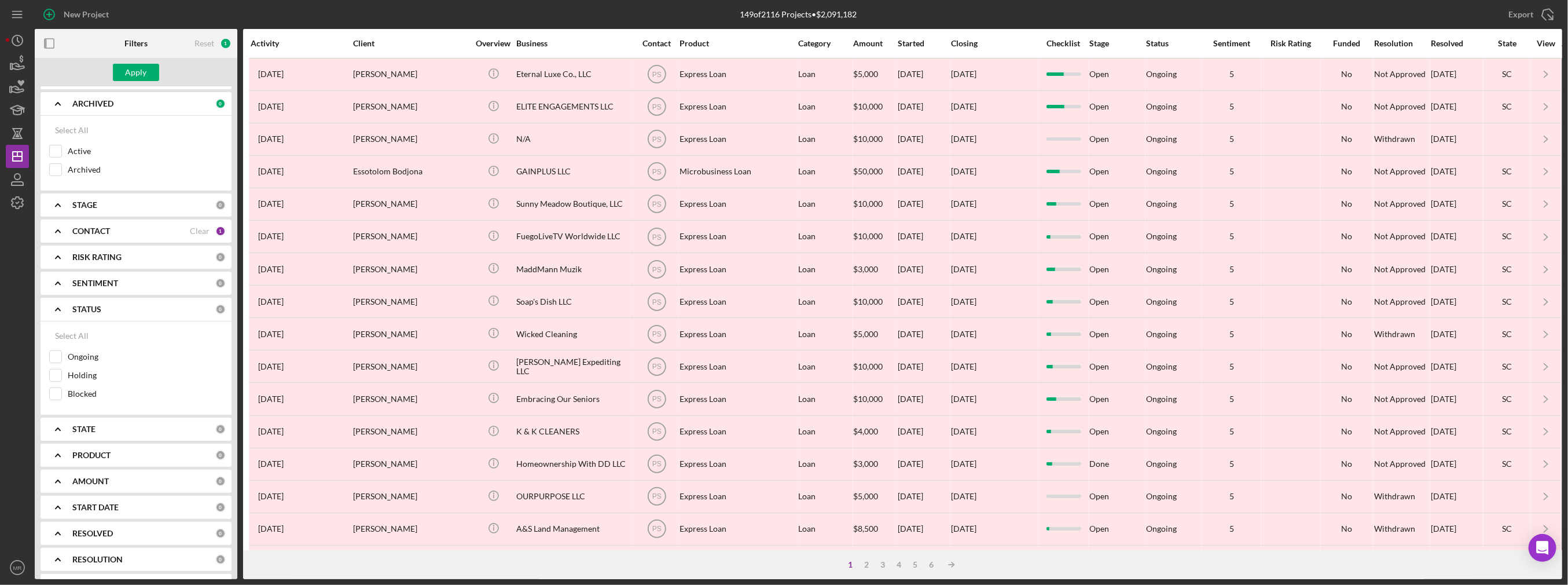
scroll to position [0, 0]
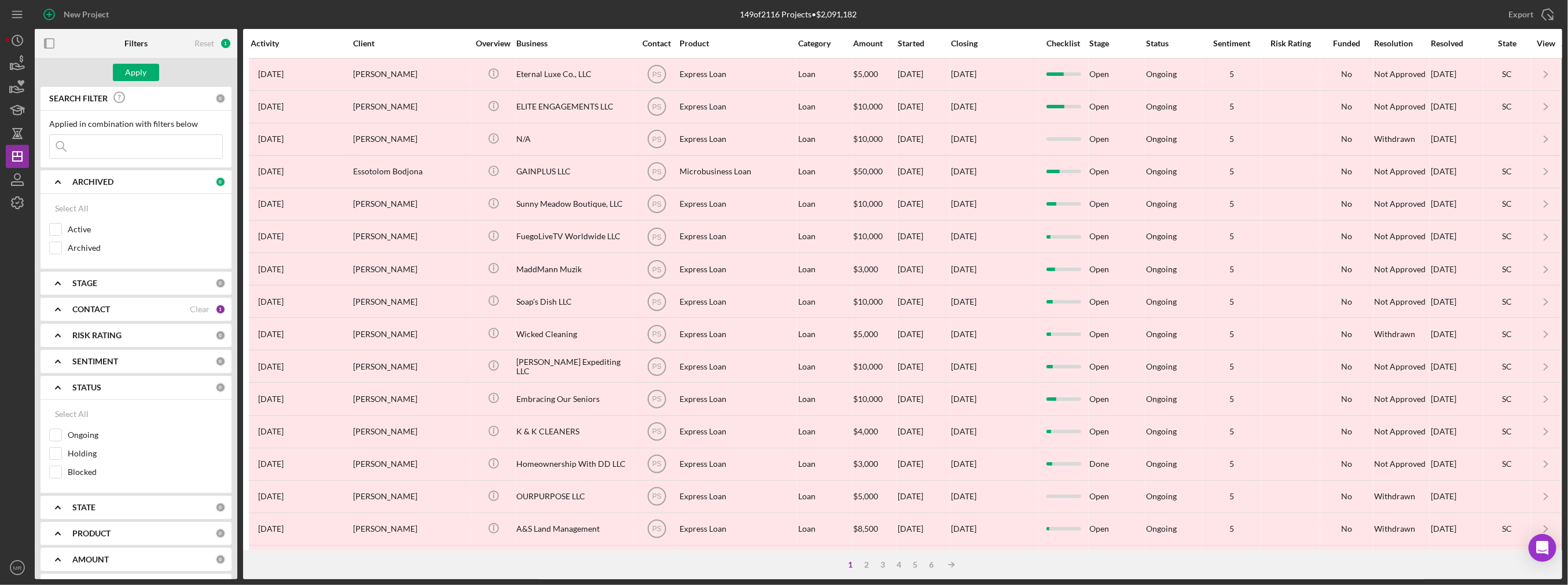
click at [133, 149] on input at bounding box center [136, 146] width 172 height 23
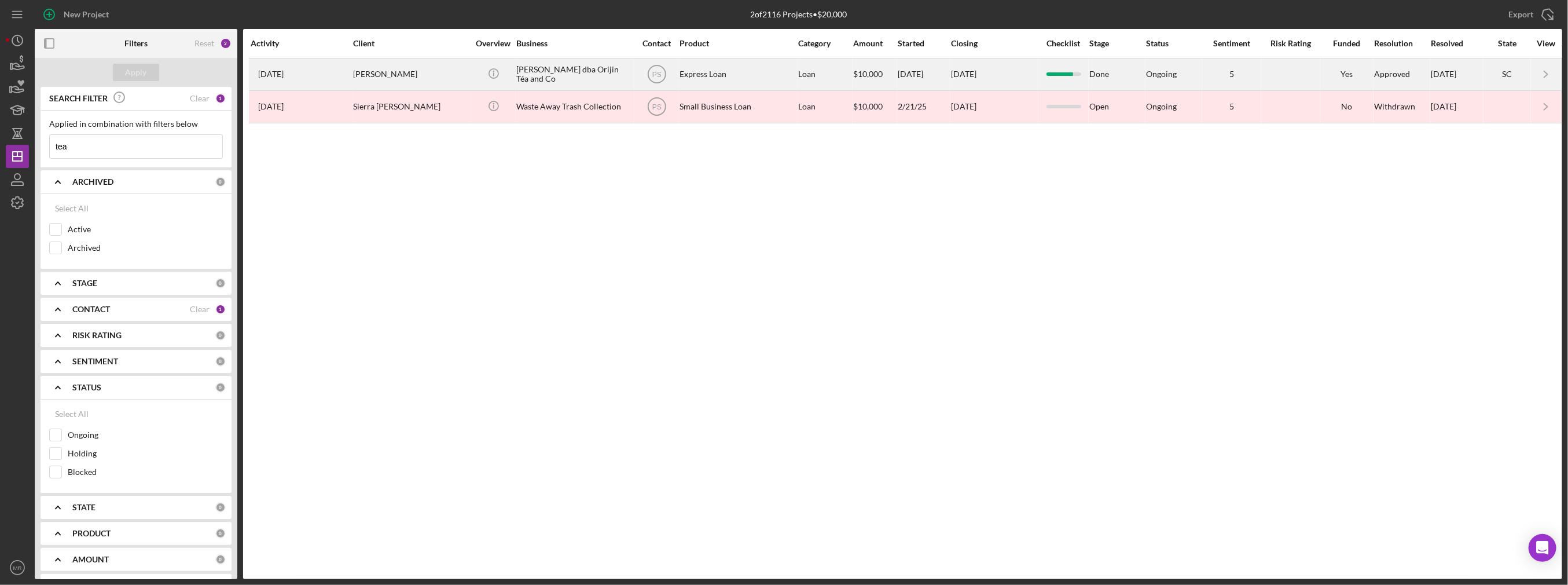
type input "tea"
click at [428, 81] on div "[PERSON_NAME]" at bounding box center [411, 74] width 116 height 31
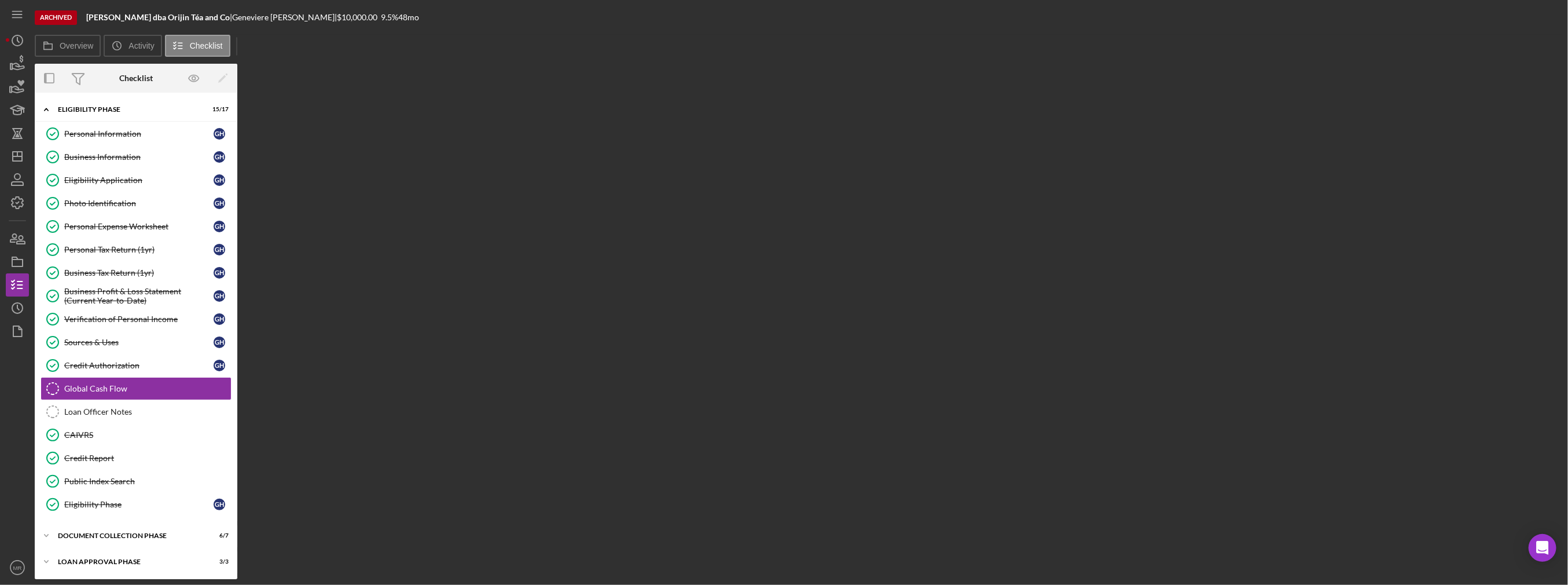
scroll to position [22, 0]
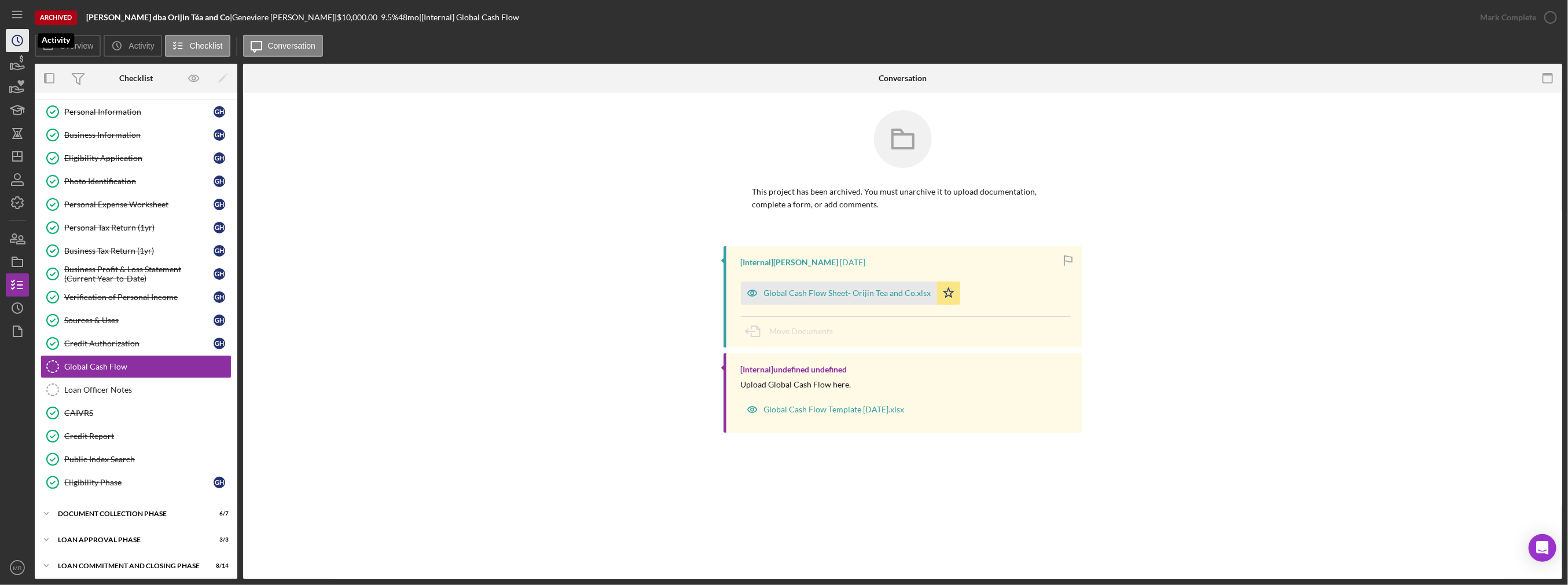
click at [18, 43] on icon "Icon/History" at bounding box center [18, 40] width 29 height 29
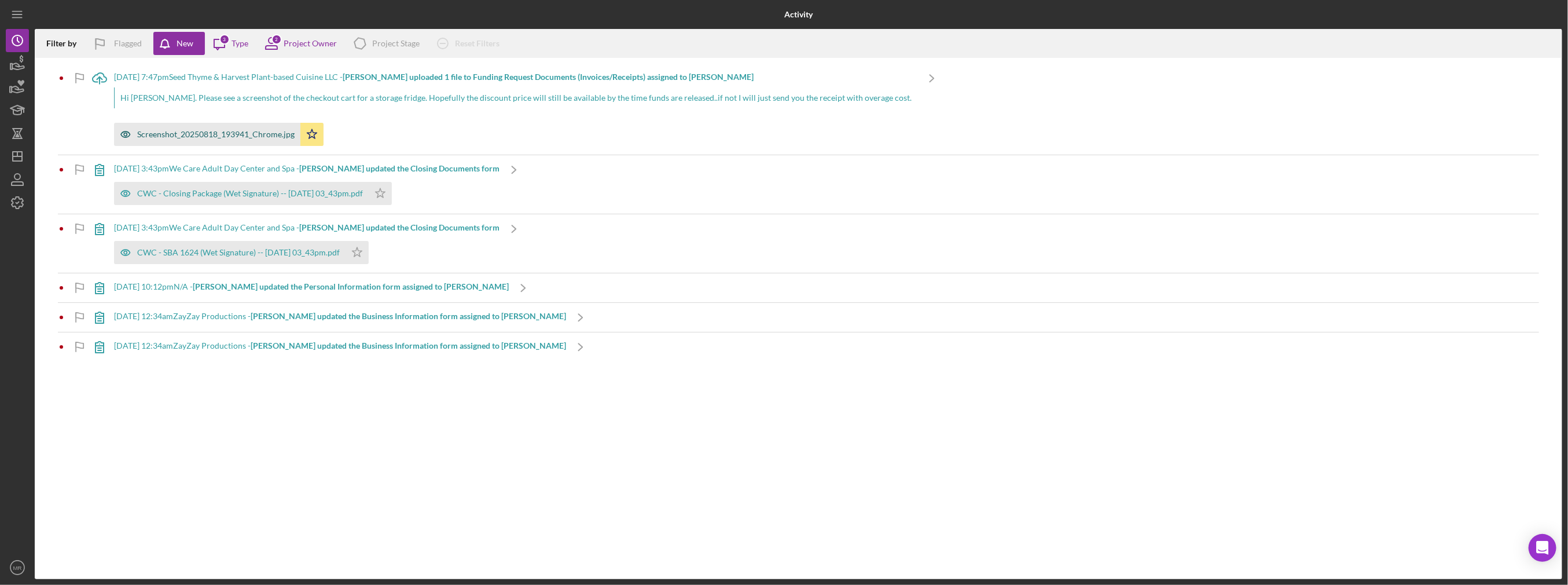
click at [233, 131] on div "Screenshot_20250818_193941_Chrome.jpg" at bounding box center [216, 134] width 158 height 9
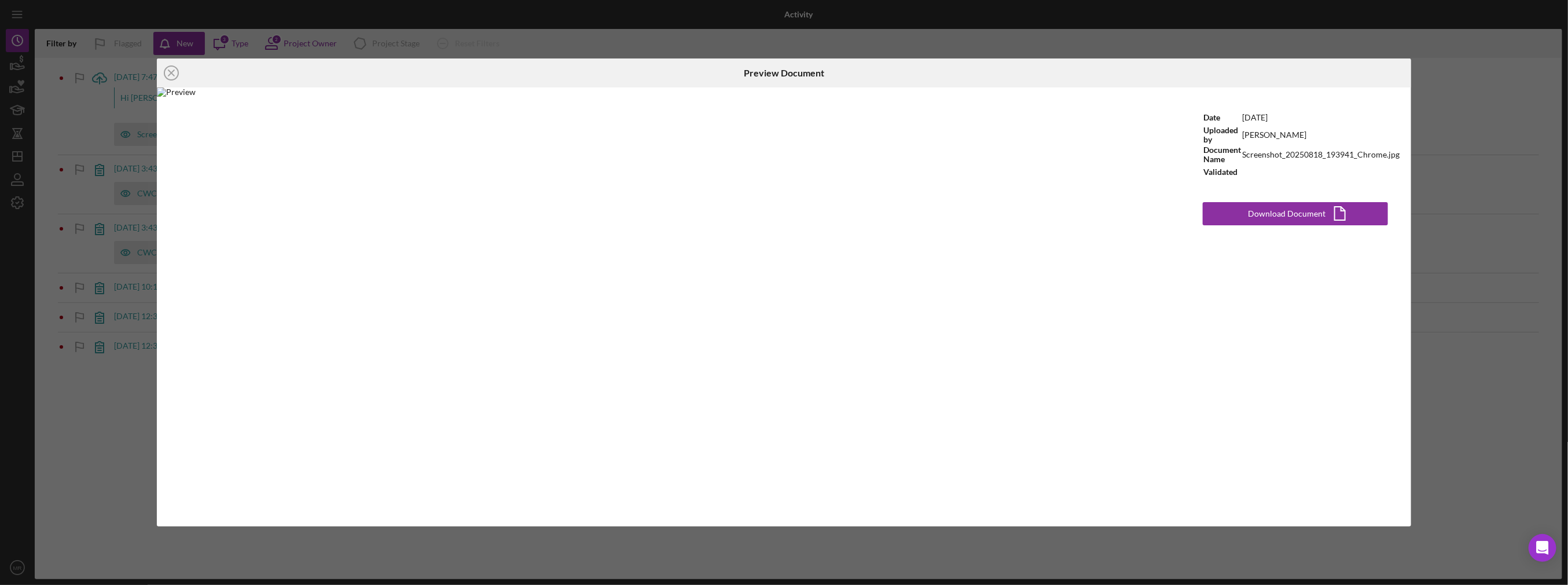
click at [99, 121] on div "Icon/Close Preview Document Date [DATE] Uploaded by [PERSON_NAME] Document Name…" at bounding box center [784, 292] width 1568 height 585
click at [1547, 104] on div "Icon/Close Preview Document Date [DATE] Uploaded by [PERSON_NAME] Document Name…" at bounding box center [784, 292] width 1568 height 585
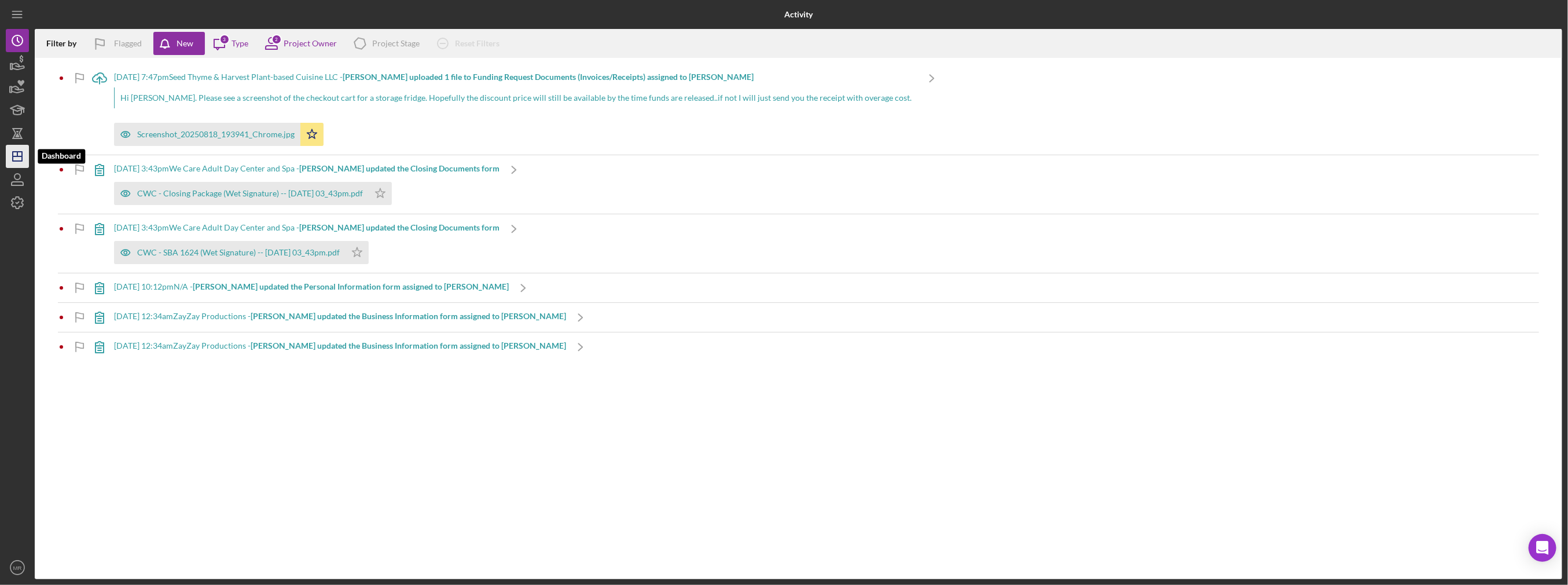
click at [24, 155] on icon "Icon/Dashboard" at bounding box center [18, 156] width 29 height 29
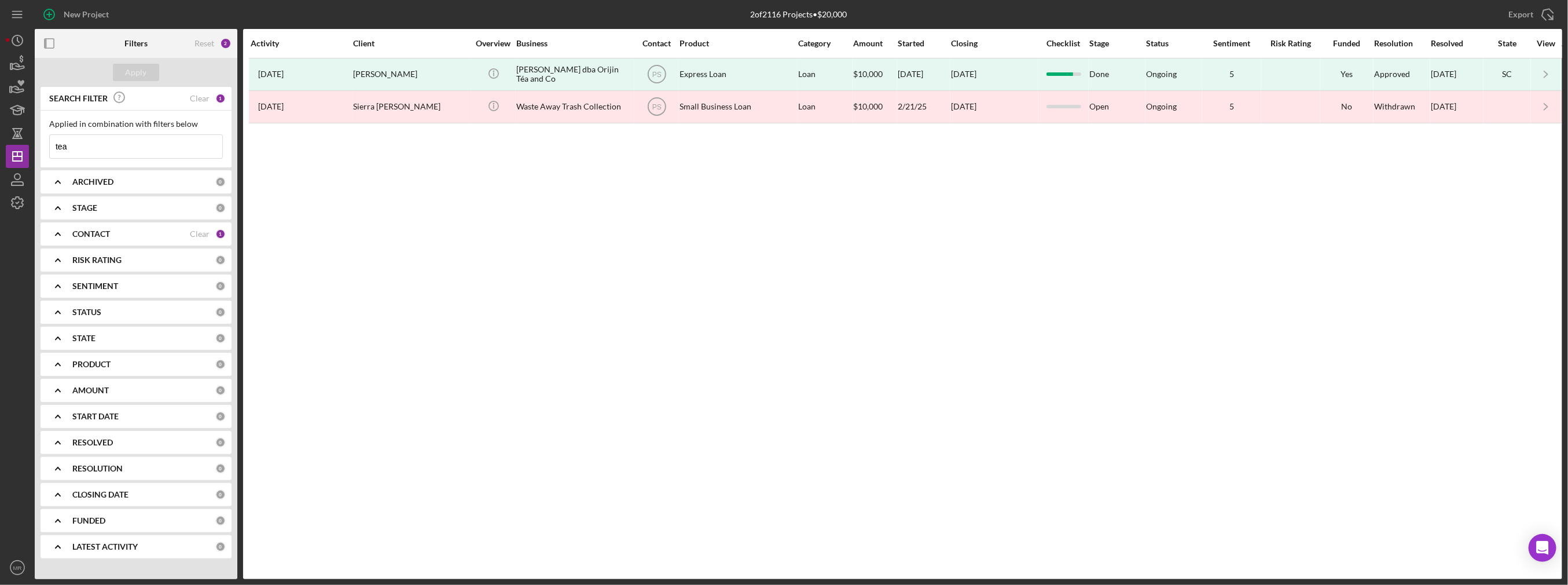
click at [116, 146] on input "tea" at bounding box center [136, 146] width 172 height 23
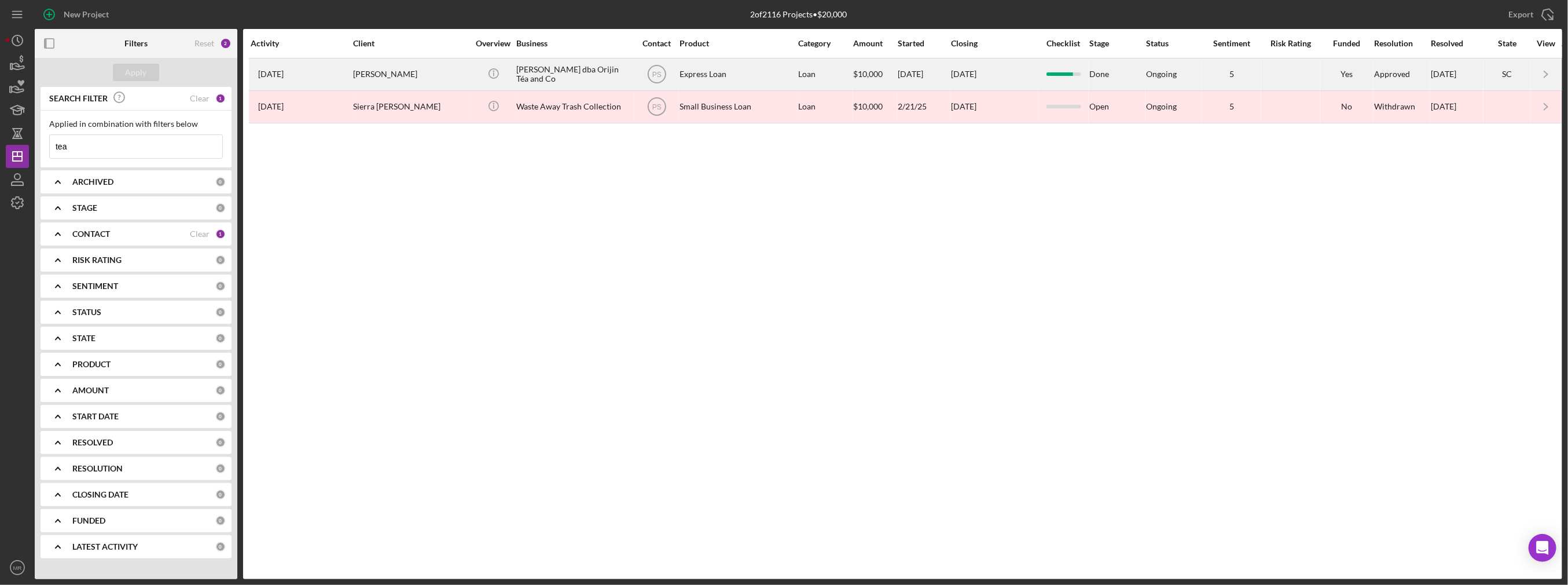
click at [467, 78] on div "[PERSON_NAME]" at bounding box center [411, 74] width 116 height 31
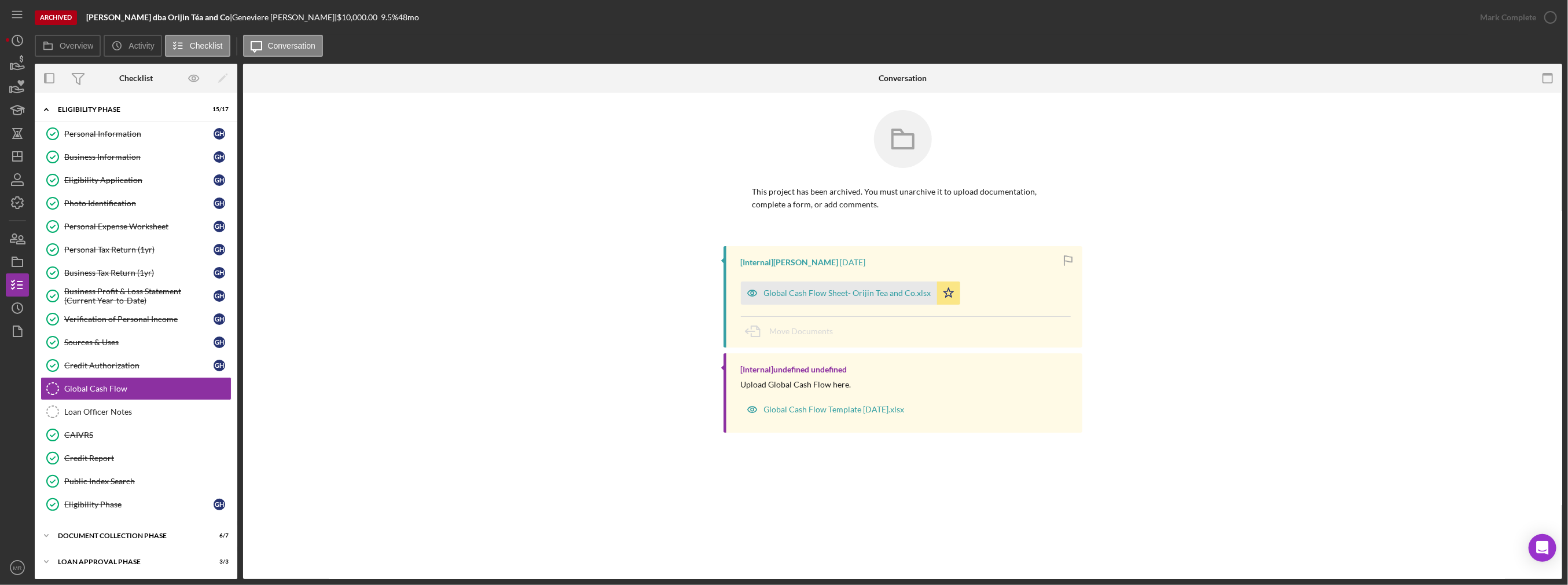
scroll to position [22, 0]
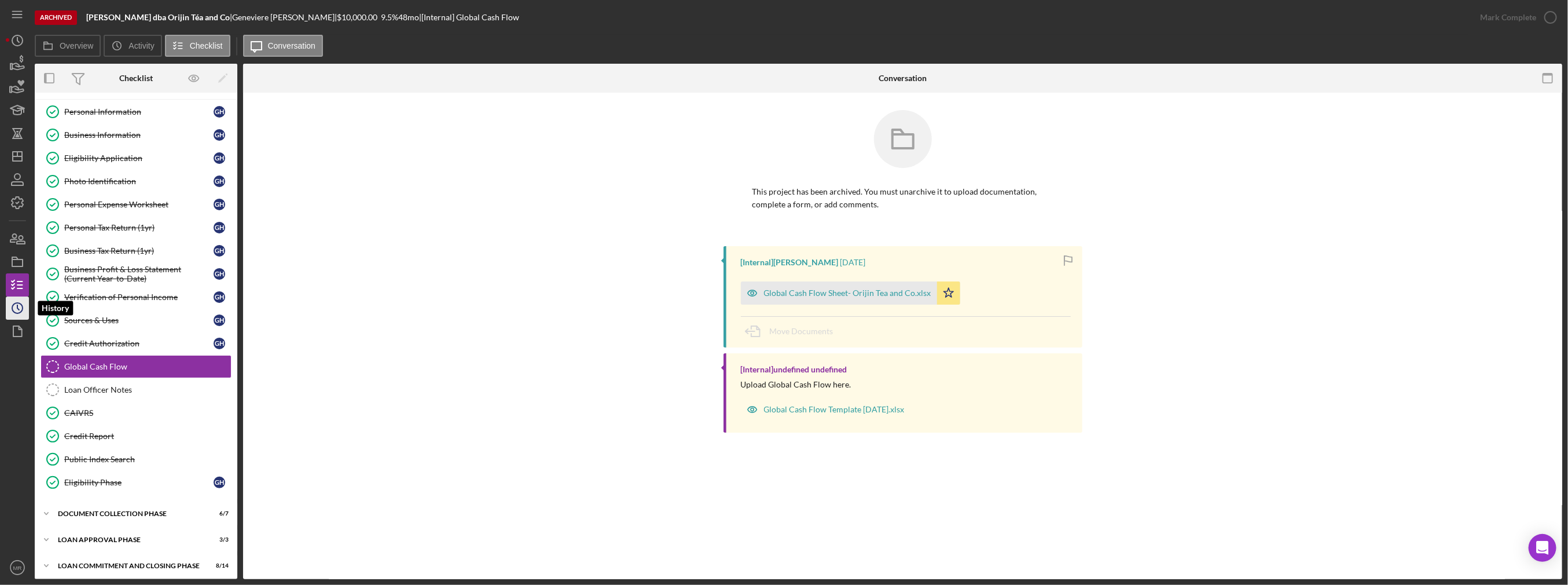
click at [19, 308] on icon "Icon/History" at bounding box center [18, 308] width 29 height 29
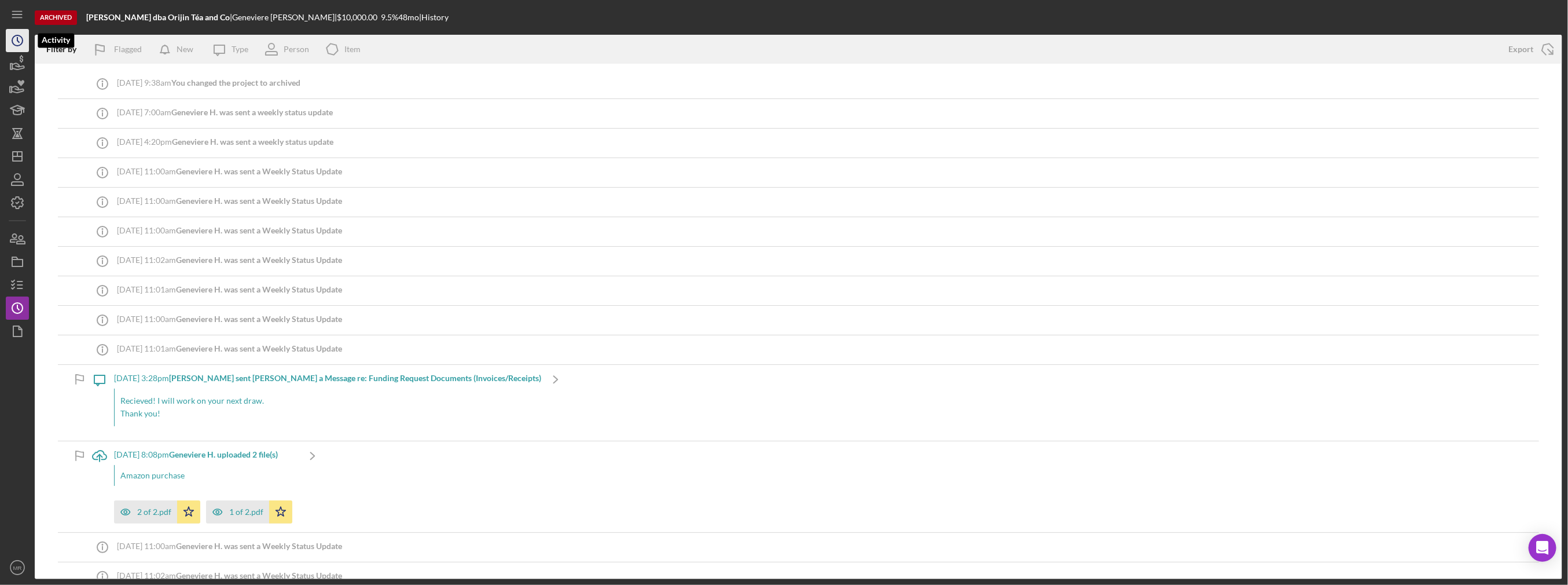
click at [25, 46] on icon "Icon/History" at bounding box center [18, 40] width 29 height 29
